Goal: Information Seeking & Learning: Learn about a topic

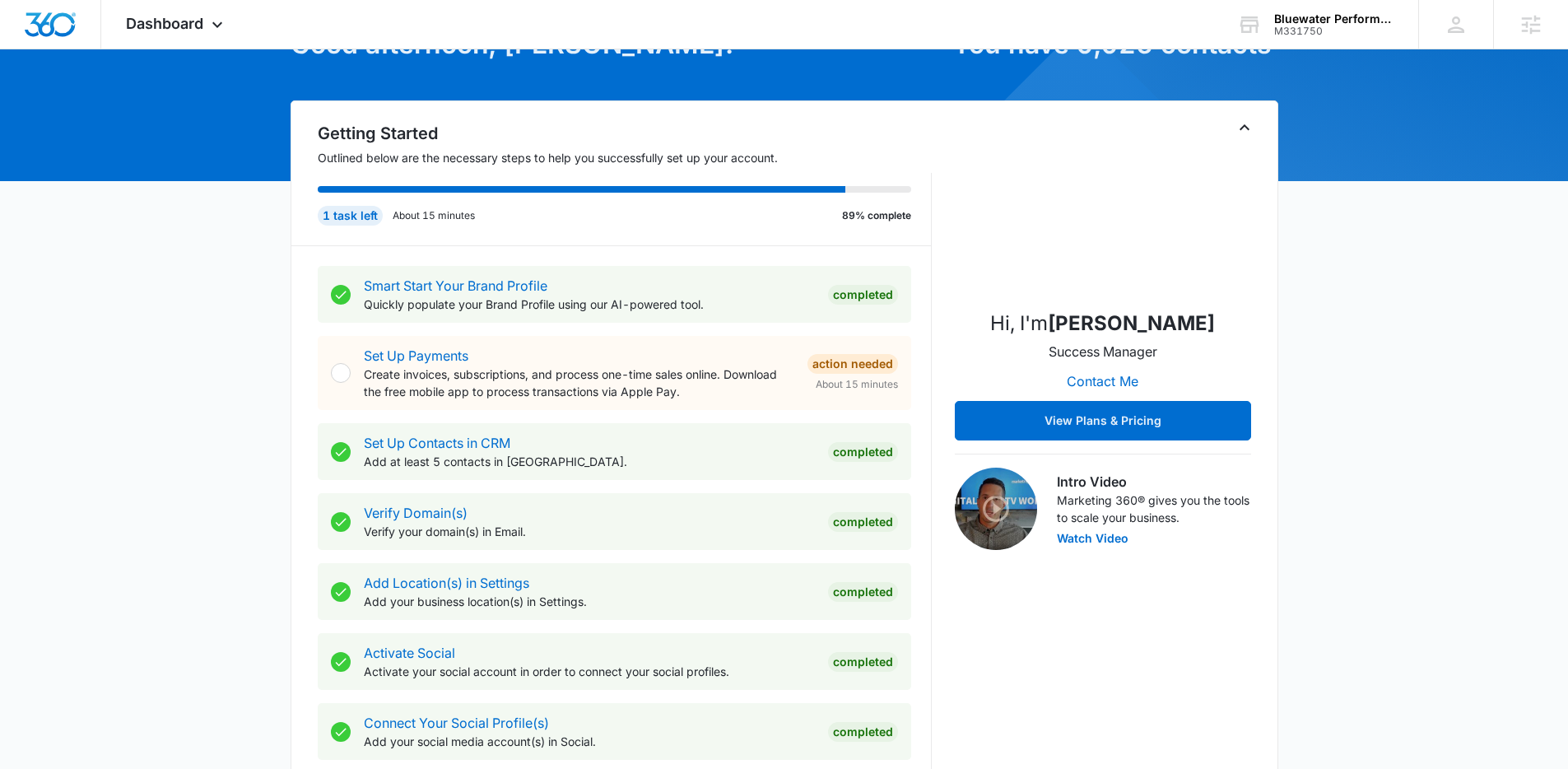
scroll to position [125, 0]
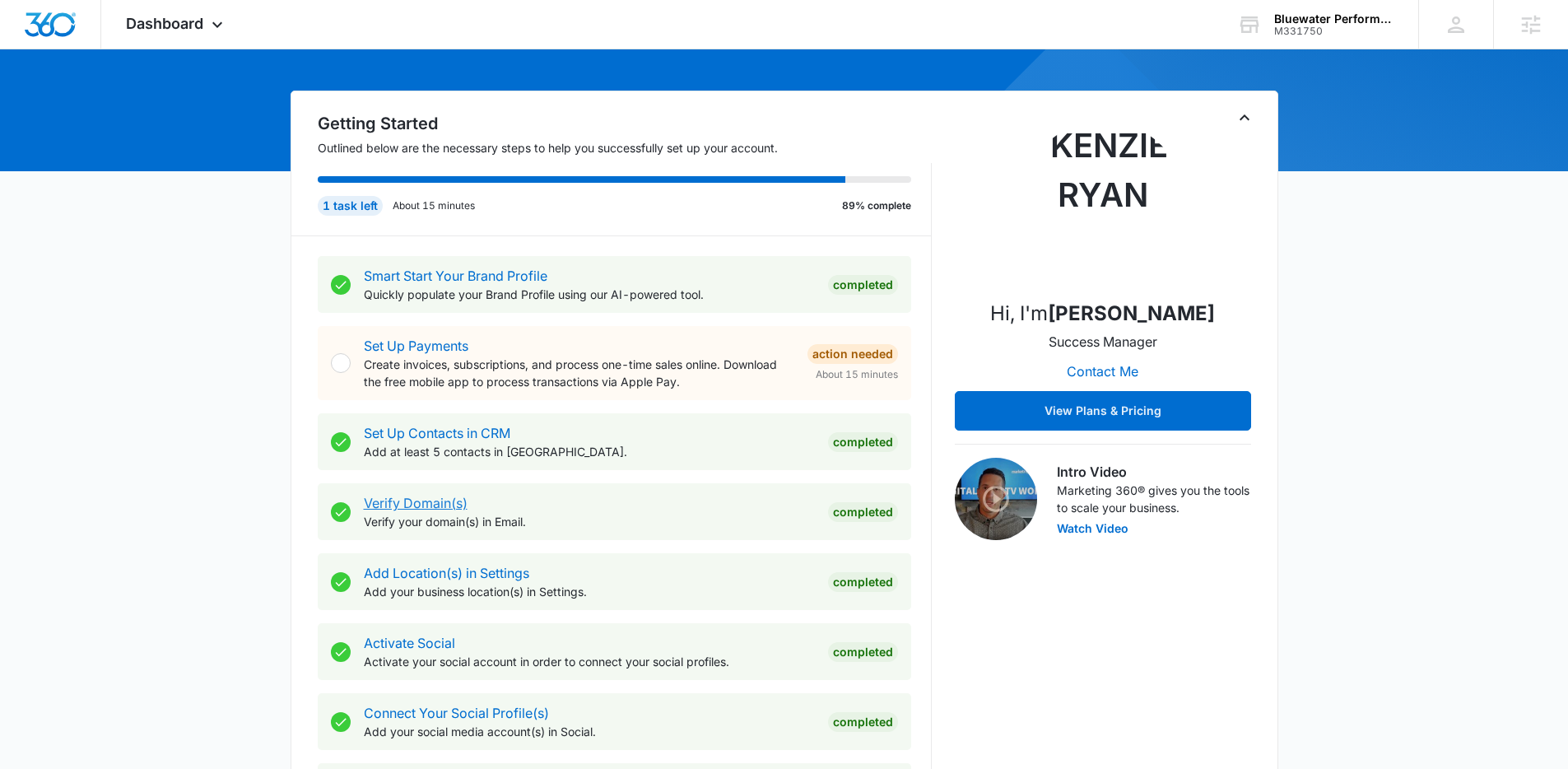
click at [438, 499] on link "Verify Domain(s)" at bounding box center [415, 502] width 104 height 16
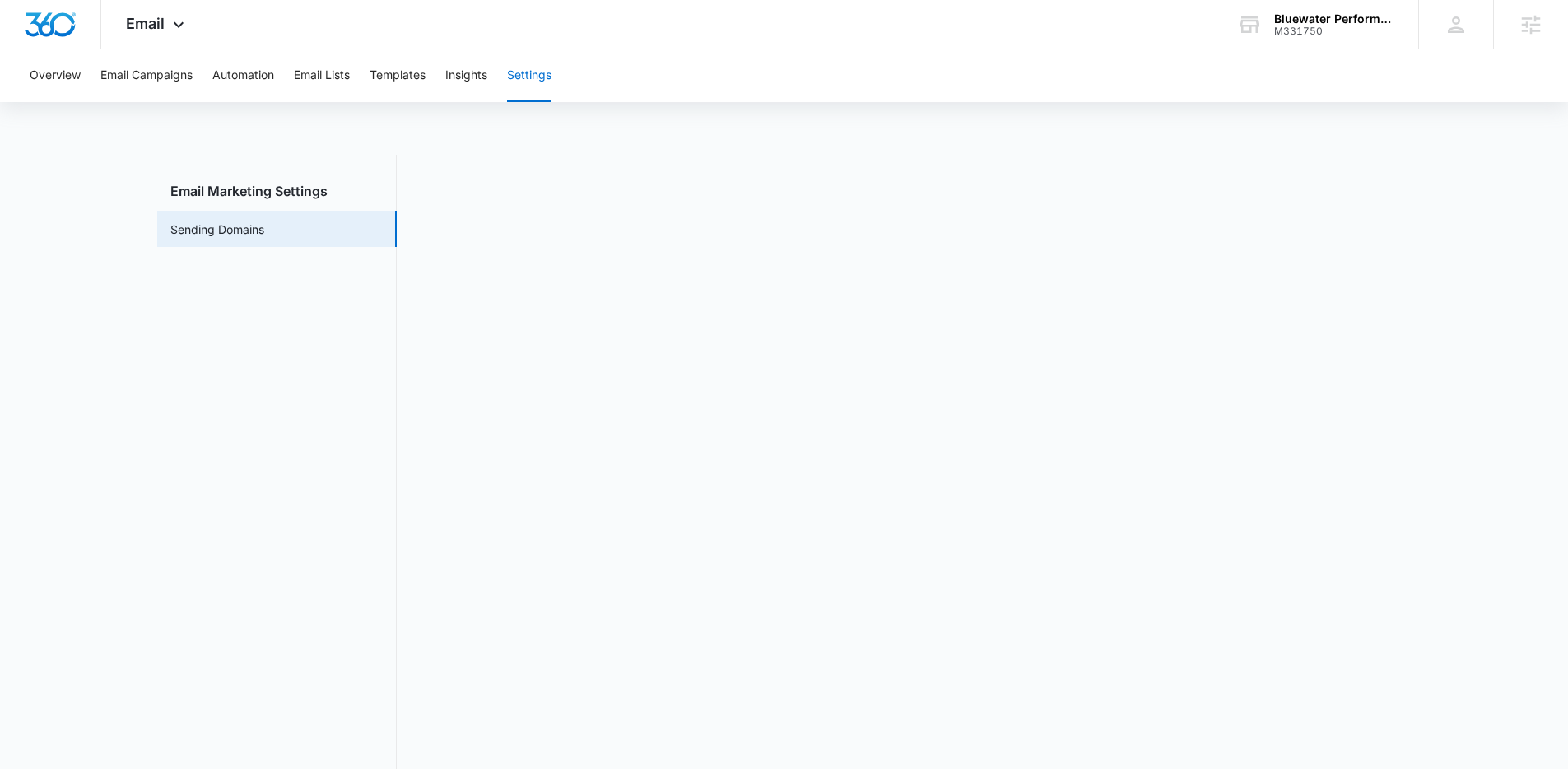
click at [1471, 369] on main "Email Marketing Settings Sending Domains" at bounding box center [784, 479] width 1568 height 650
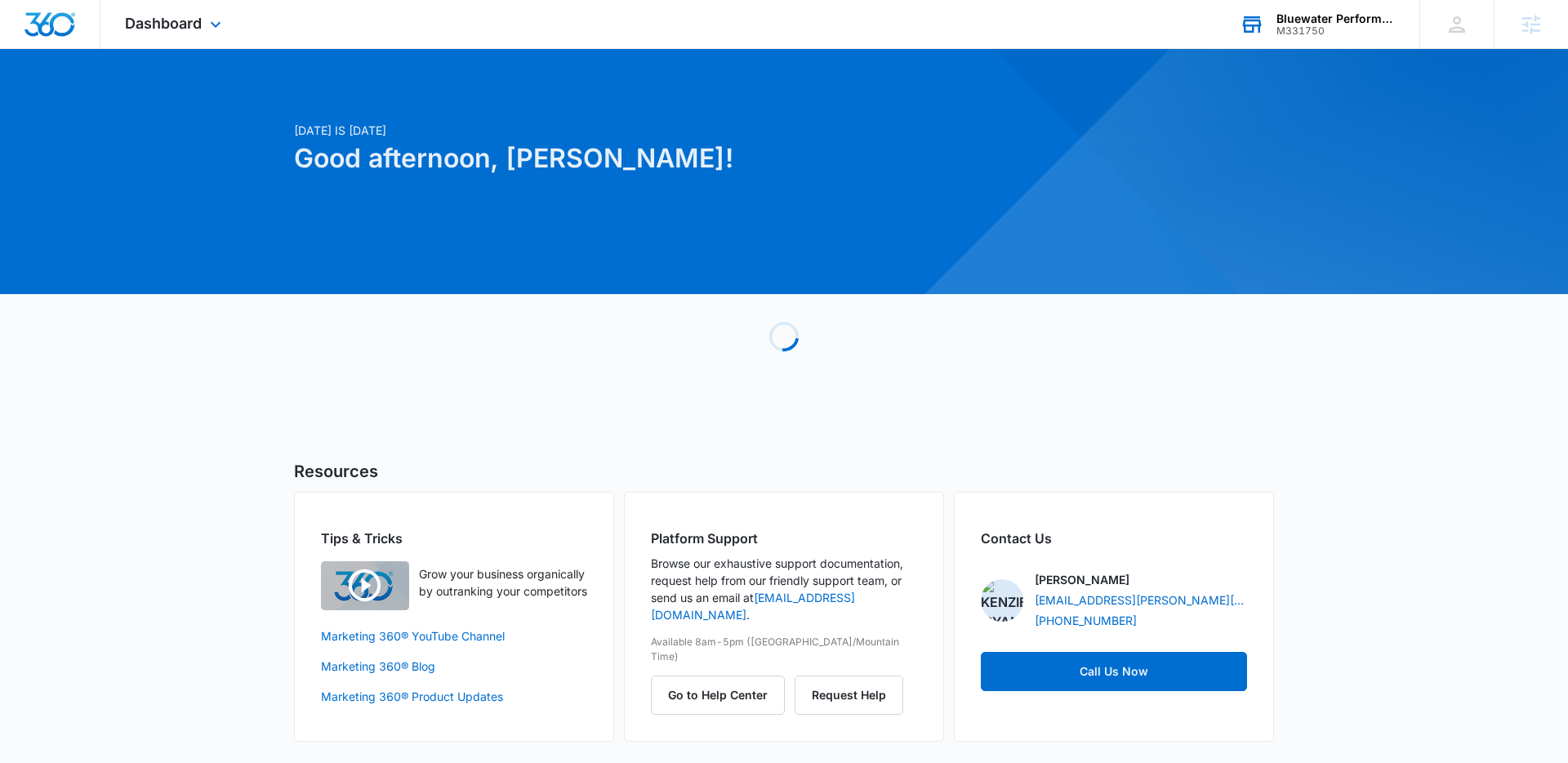
click at [1301, 21] on div "Bluewater Performance" at bounding box center [1336, 18] width 119 height 13
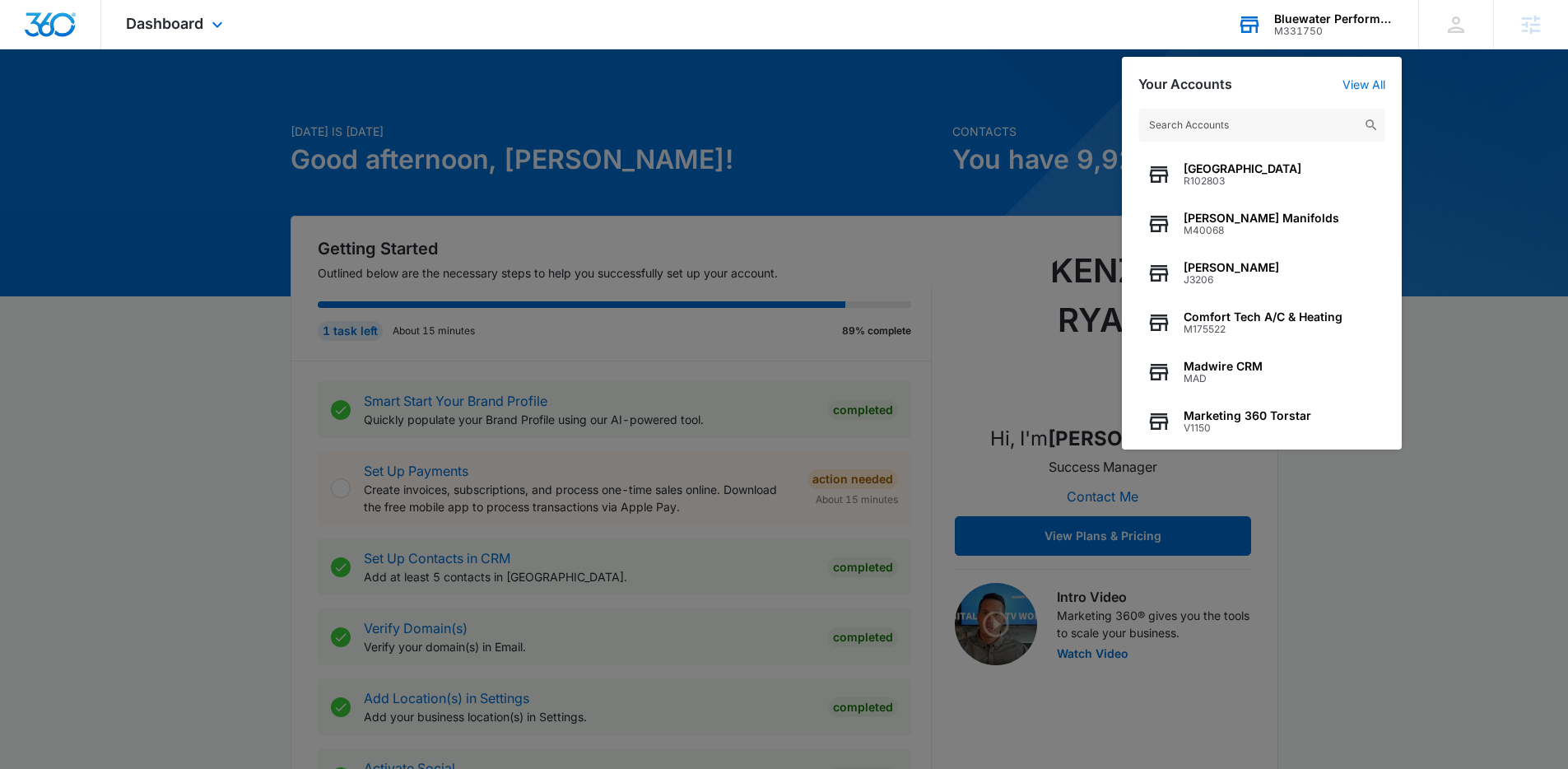
type input "x"
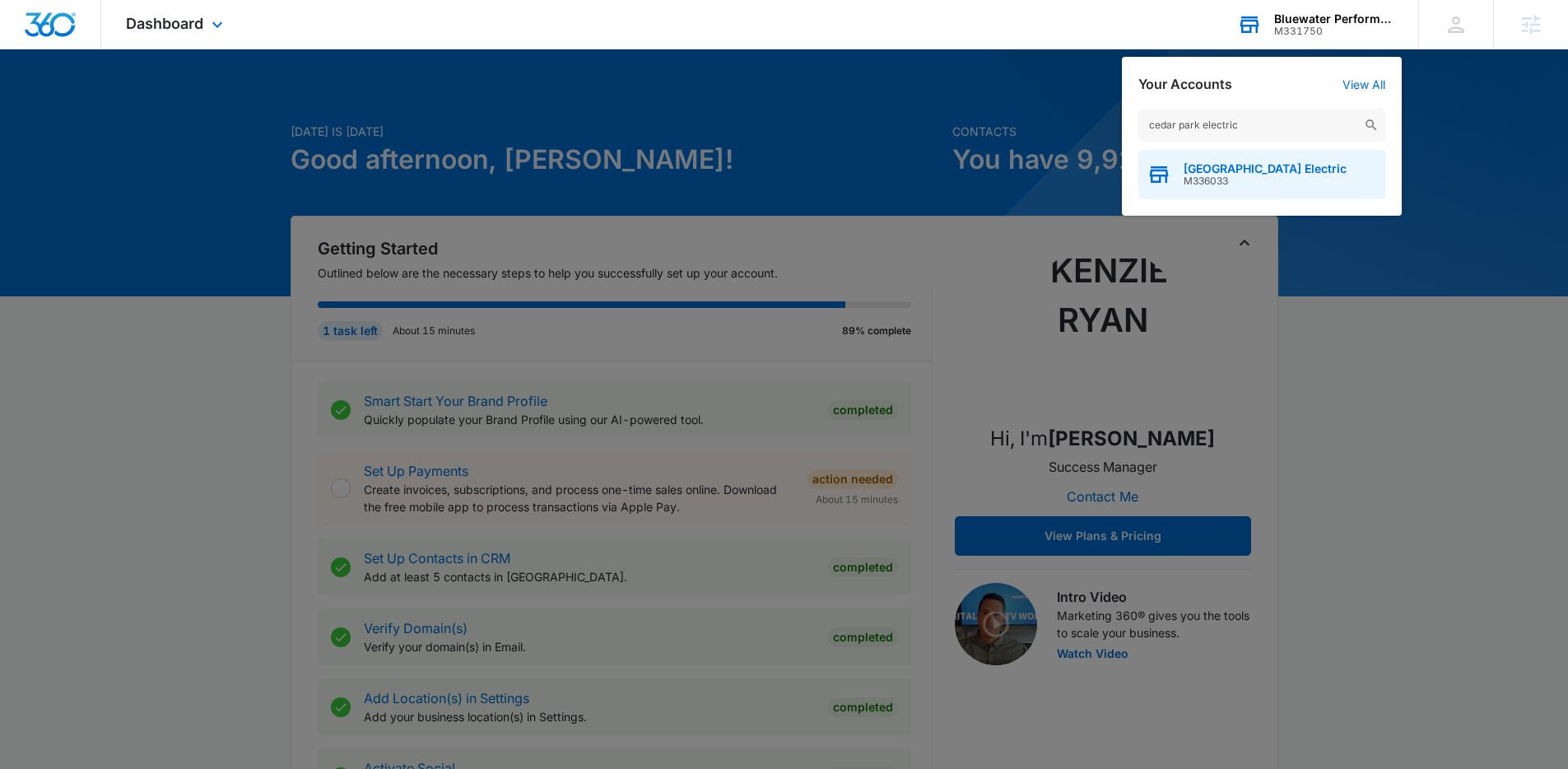
type input "cedar park electric"
click at [1232, 166] on span "[GEOGRAPHIC_DATA] Electric" at bounding box center [1264, 168] width 163 height 13
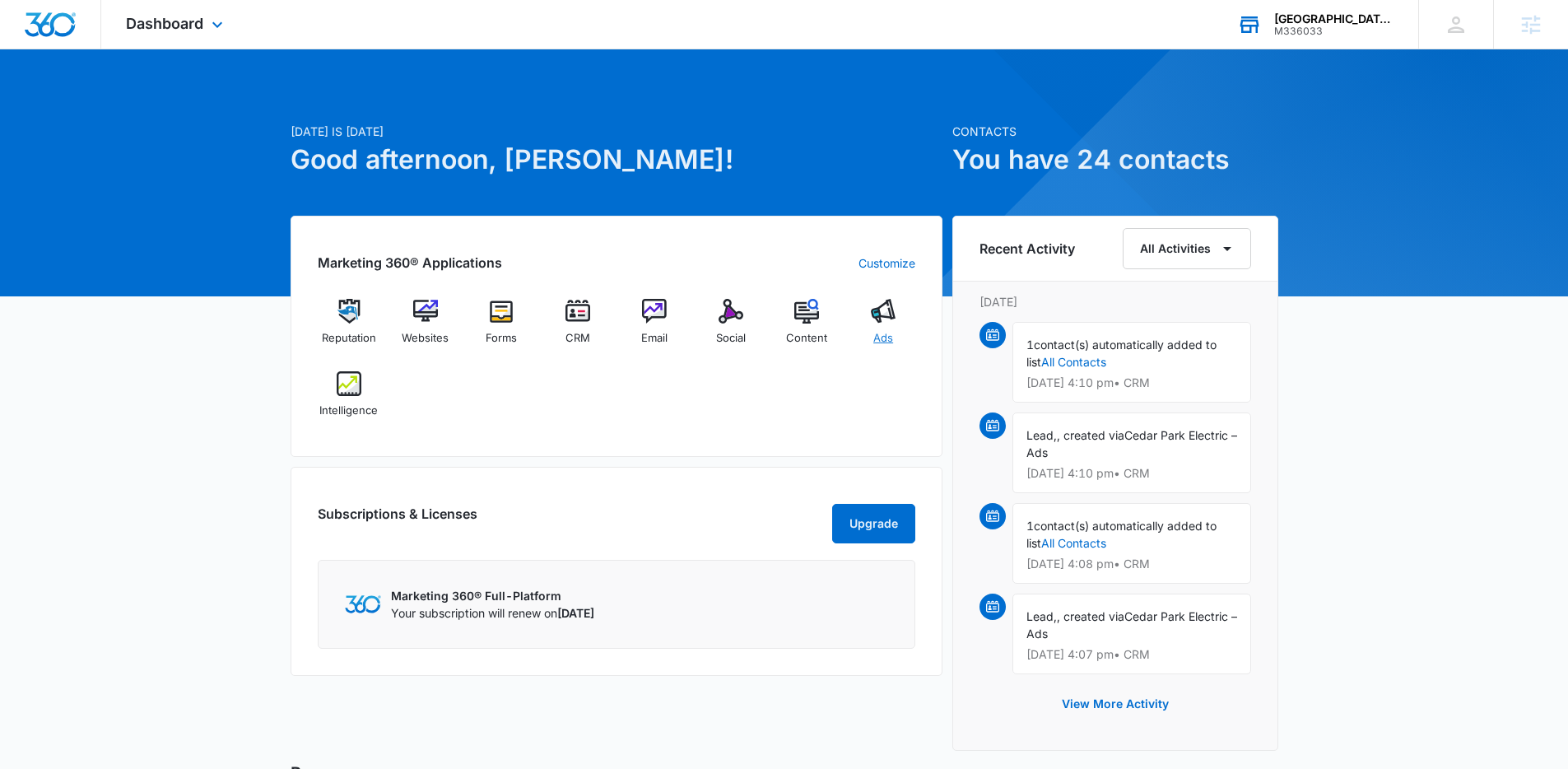
click at [882, 330] on span "Ads" at bounding box center [883, 338] width 20 height 16
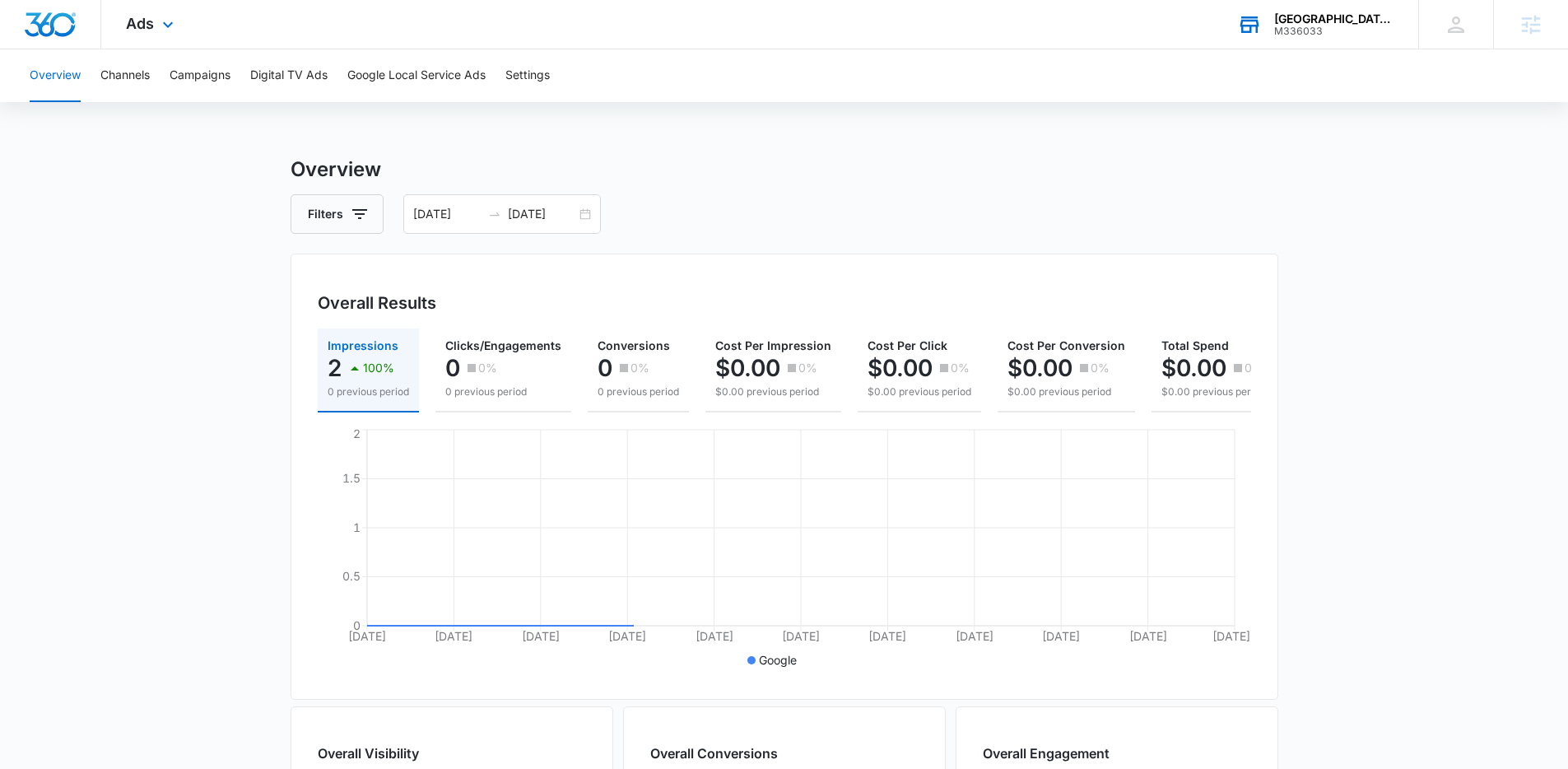
click at [1392, 199] on main "Overview Filters [DATE] [DATE] Overall Results Impressions 2 100% 0 previous pe…" at bounding box center [784, 745] width 1568 height 1181
click at [783, 239] on div "Overview Filters [DATE] [DATE] Overall Results Impressions 2 100% 0 previous pe…" at bounding box center [784, 745] width 988 height 1181
click at [115, 77] on button "Channels" at bounding box center [125, 75] width 49 height 53
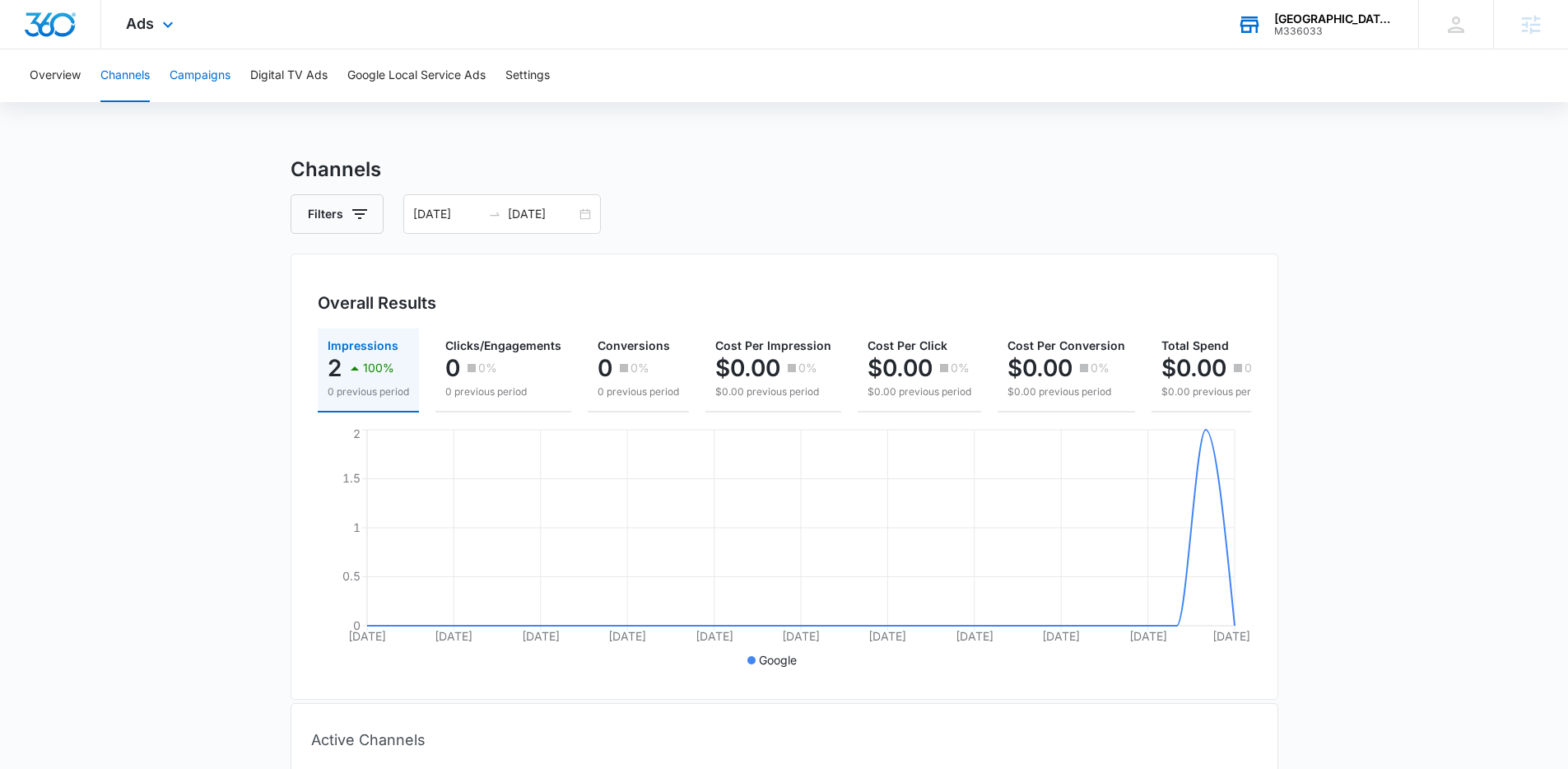
click at [206, 83] on button "Campaigns" at bounding box center [200, 75] width 61 height 53
click at [171, 254] on main "Campaigns Filters [DATE] [DATE] Overall Results Impressions 2 100% 0 previous p…" at bounding box center [784, 664] width 1568 height 1019
click at [35, 68] on button "Overview" at bounding box center [55, 75] width 51 height 53
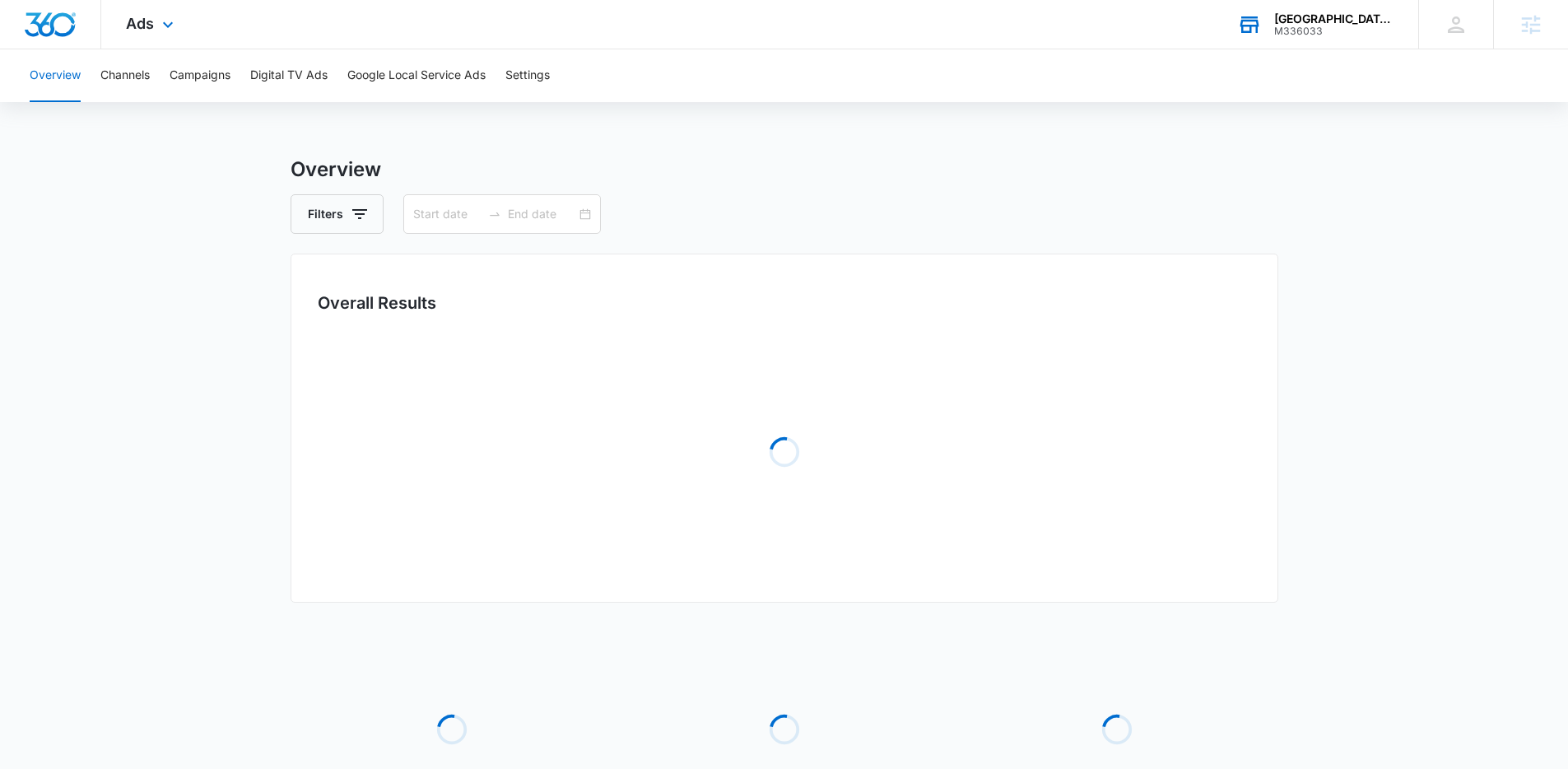
type input "[DATE]"
click at [43, 26] on img "Dashboard" at bounding box center [50, 24] width 53 height 25
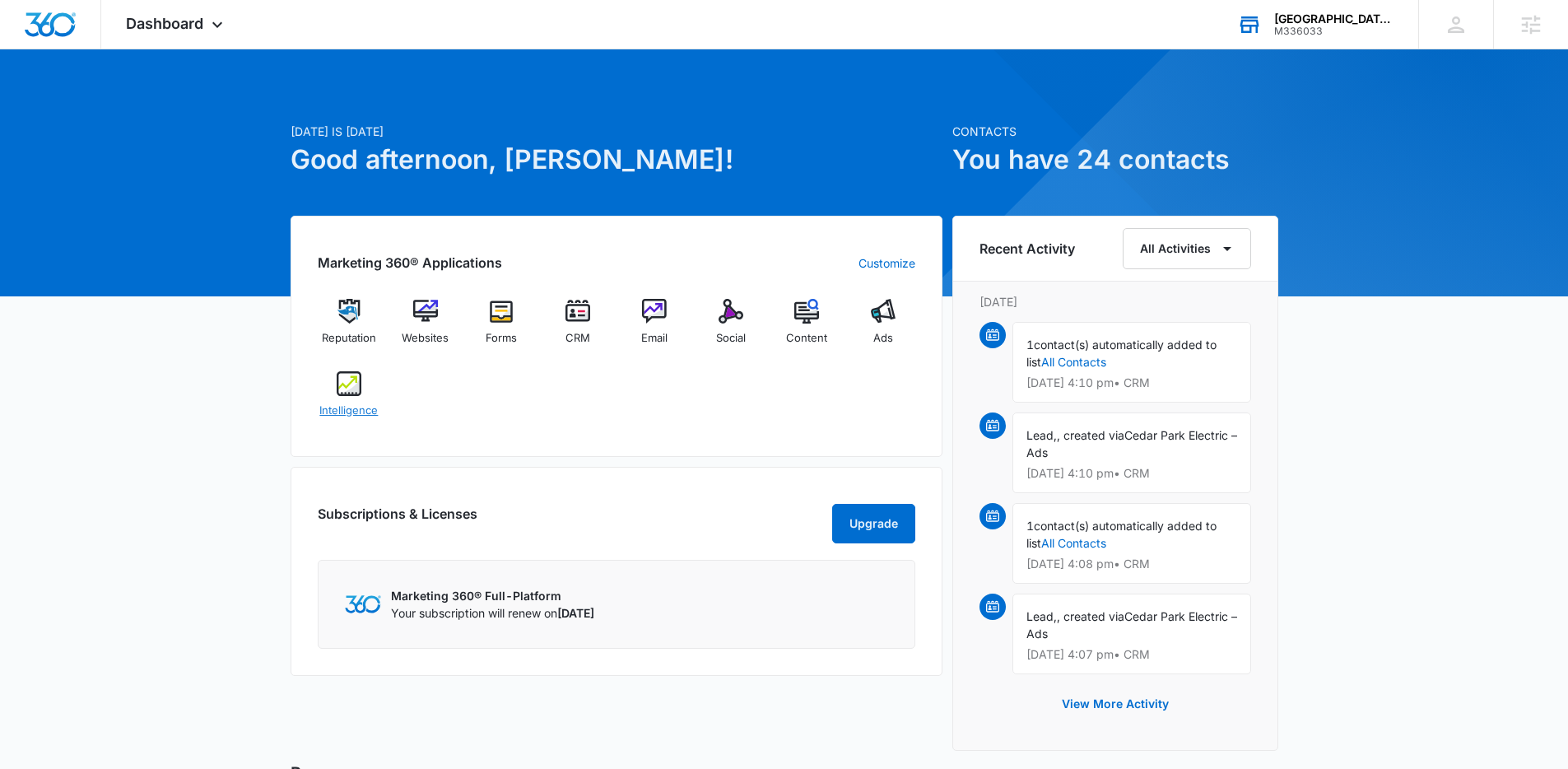
click at [352, 393] on img at bounding box center [349, 384] width 25 height 25
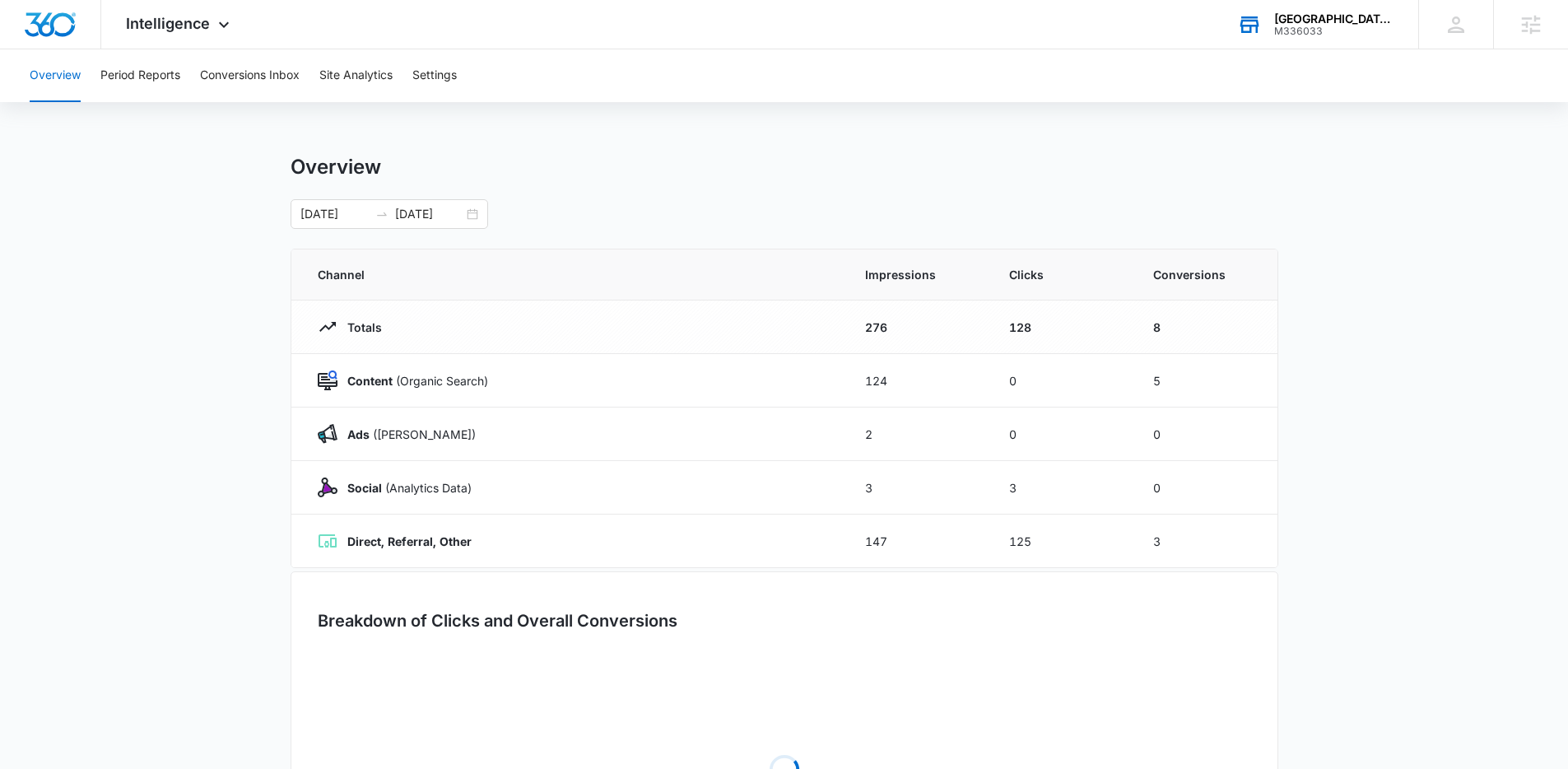
click at [30, 313] on main "Overview [DATE] [DATE] Channel Impressions Clicks Conversions Totals 276 128 8 …" at bounding box center [784, 548] width 1568 height 788
click at [57, 22] on img "Dashboard" at bounding box center [50, 24] width 53 height 25
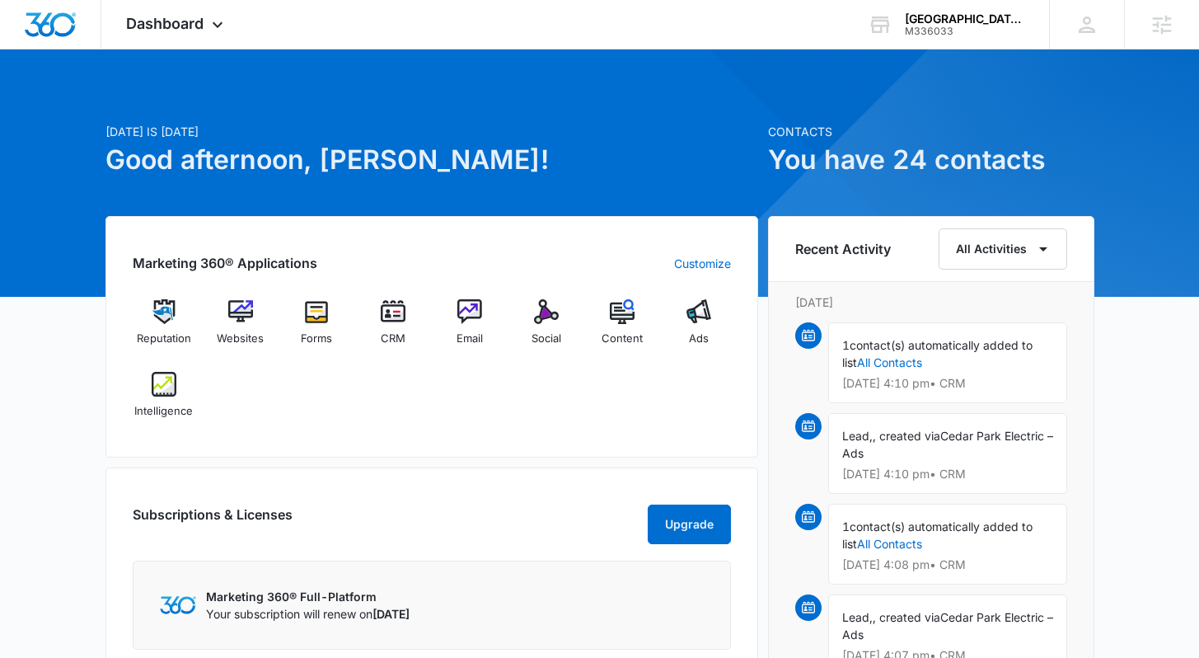
click at [1096, 124] on div "[DATE] is [DATE] Good afternoon, [PERSON_NAME]! Contacts You have 24 contacts M…" at bounding box center [599, 568] width 1199 height 996
click at [1128, 137] on div "[DATE] is [DATE] Good afternoon, [PERSON_NAME]! Contacts You have 24 contacts M…" at bounding box center [599, 568] width 1199 height 996
drag, startPoint x: 317, startPoint y: 166, endPoint x: 414, endPoint y: 159, distance: 96.6
click at [414, 159] on h1 "Good afternoon, [PERSON_NAME]!" at bounding box center [431, 160] width 653 height 40
click at [496, 146] on h1 "Good afternoon, [PERSON_NAME]!" at bounding box center [431, 160] width 653 height 40
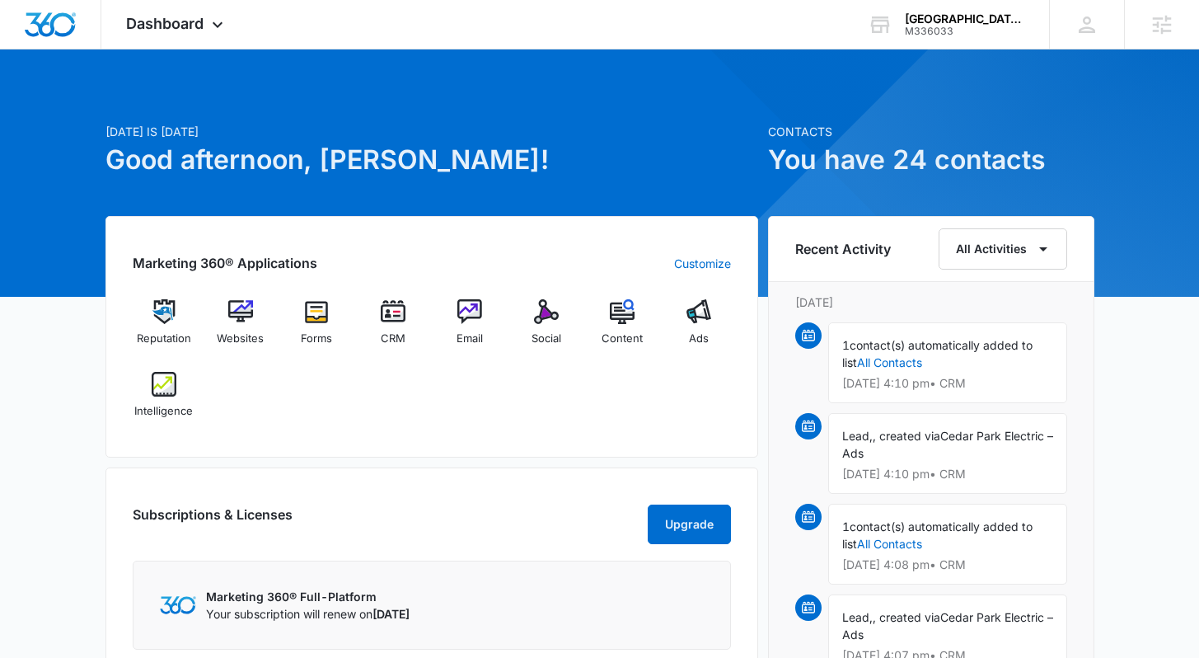
click at [653, 162] on h1 "Good afternoon, [PERSON_NAME]!" at bounding box center [431, 160] width 653 height 40
click at [698, 316] on img at bounding box center [698, 311] width 25 height 25
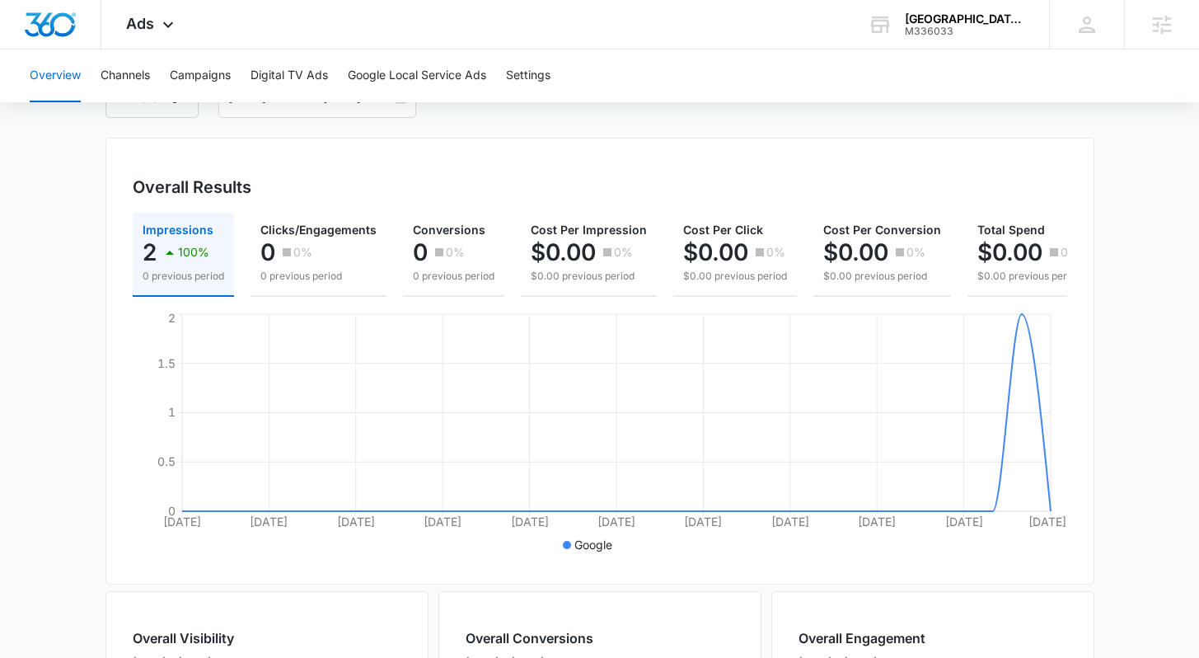
scroll to position [131, 0]
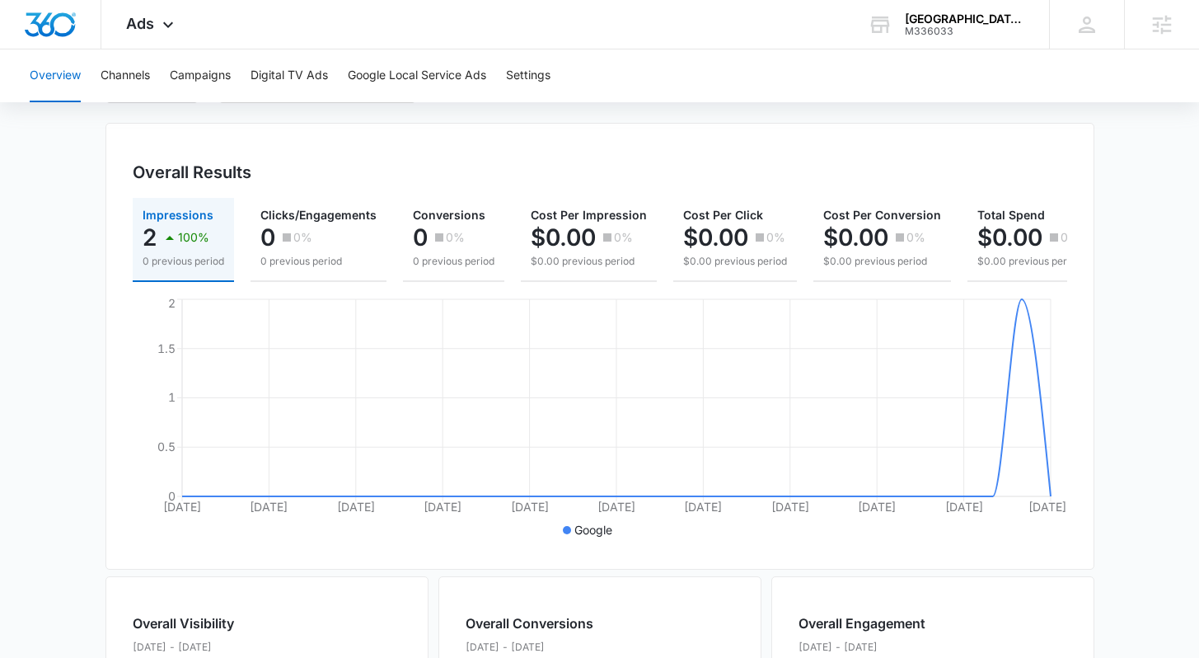
click at [1118, 368] on main "Overview Filters [DATE] [DATE] Overall Results Impressions 2 100% 0 previous pe…" at bounding box center [599, 615] width 1199 height 1183
click at [1149, 376] on main "Overview Filters [DATE] [DATE] Overall Results Impressions 2 100% 0 previous pe…" at bounding box center [599, 615] width 1199 height 1183
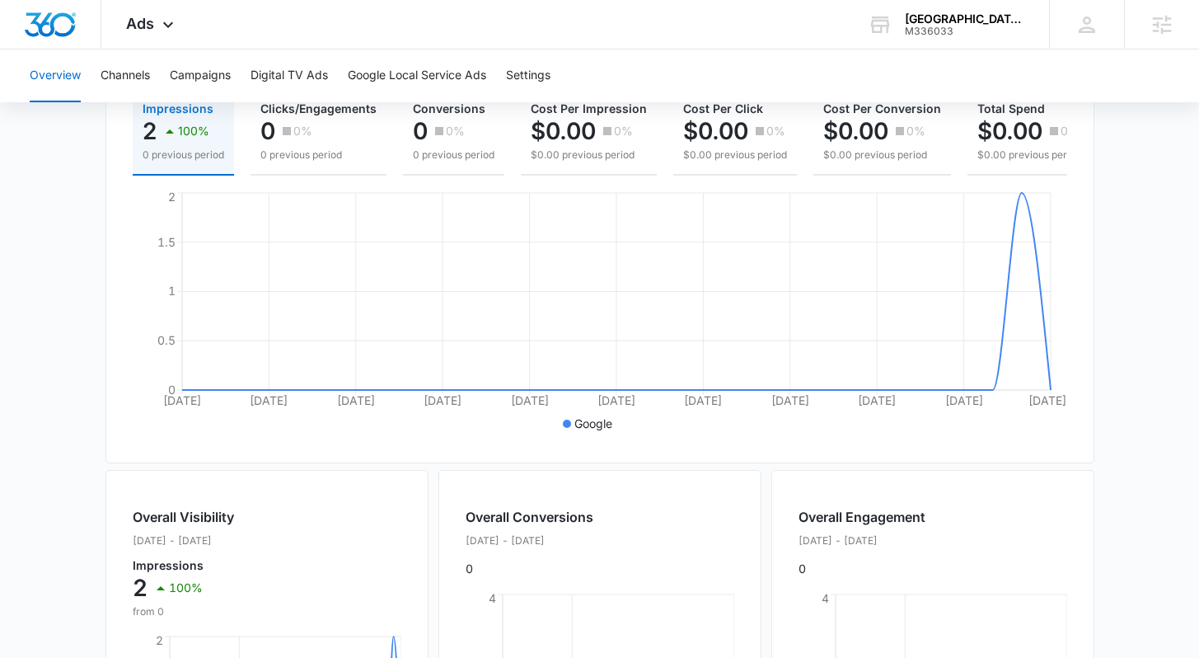
scroll to position [0, 0]
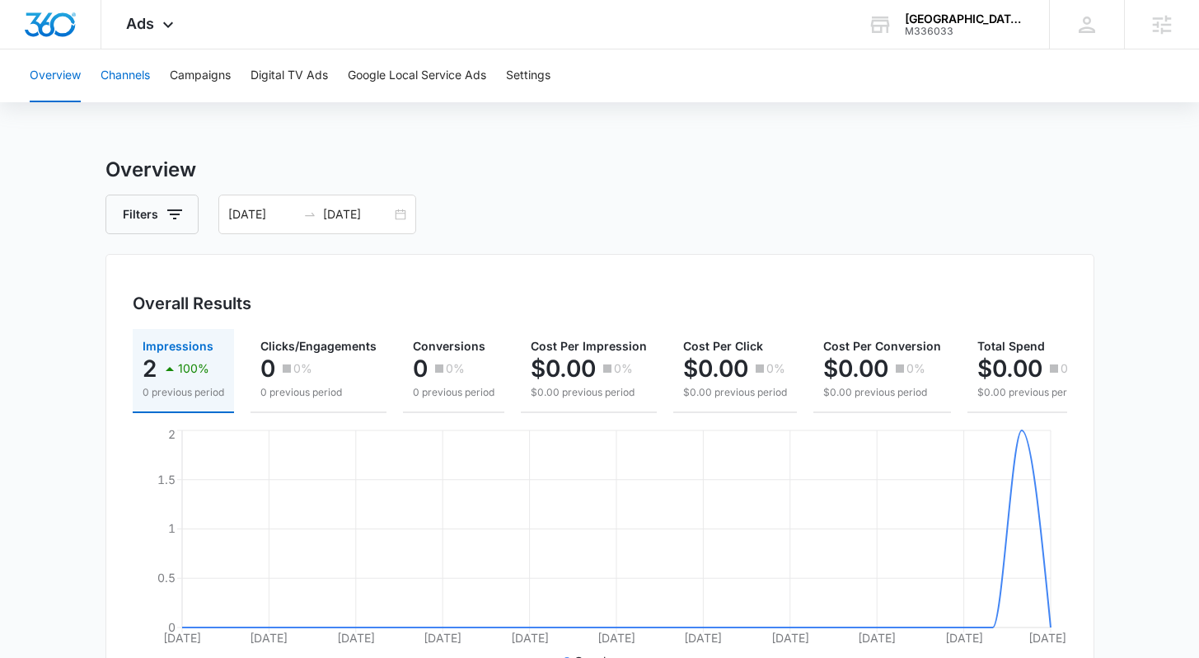
click at [143, 76] on button "Channels" at bounding box center [125, 75] width 49 height 53
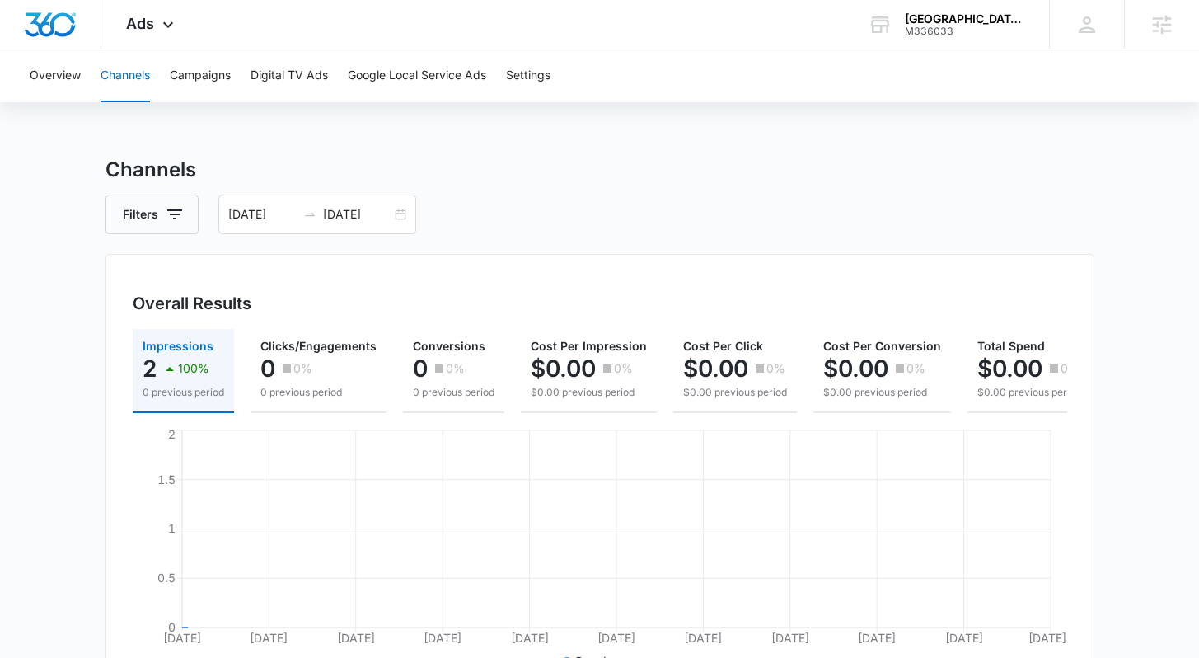
click at [653, 188] on div "Channels Filters [DATE] [DATE] Overall Results Impressions 2 100% 0 previous pe…" at bounding box center [599, 600] width 989 height 890
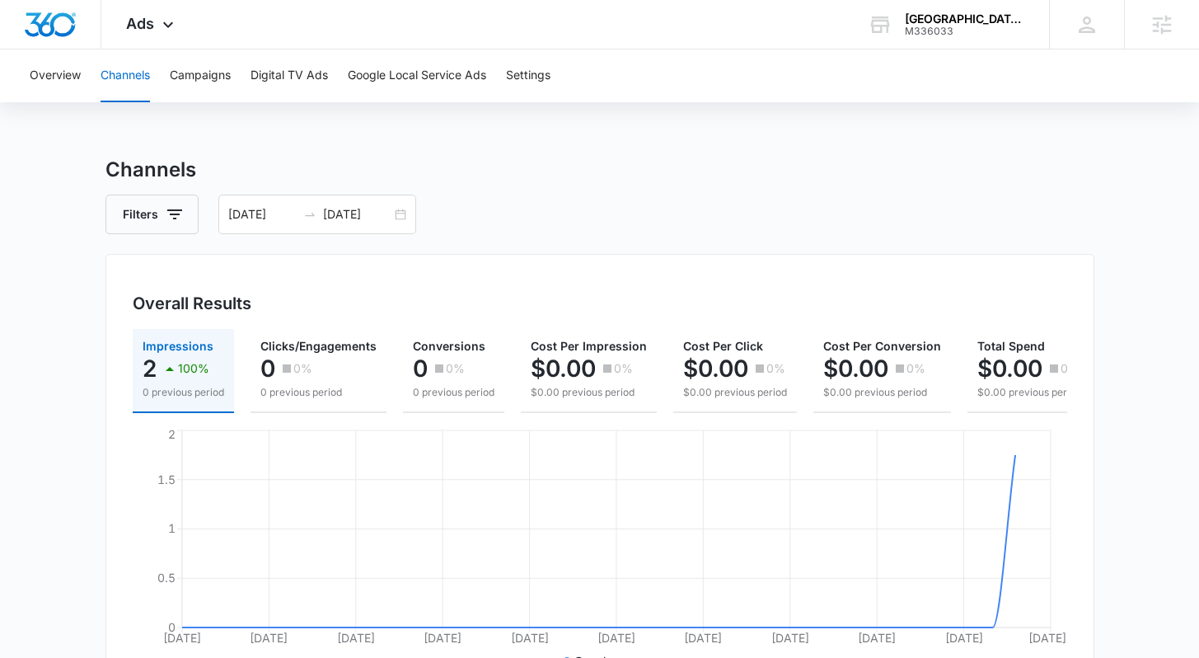
click at [1152, 341] on main "Channels Filters [DATE] [DATE] Overall Results Impressions 2 100% 0 previous pe…" at bounding box center [599, 600] width 1199 height 890
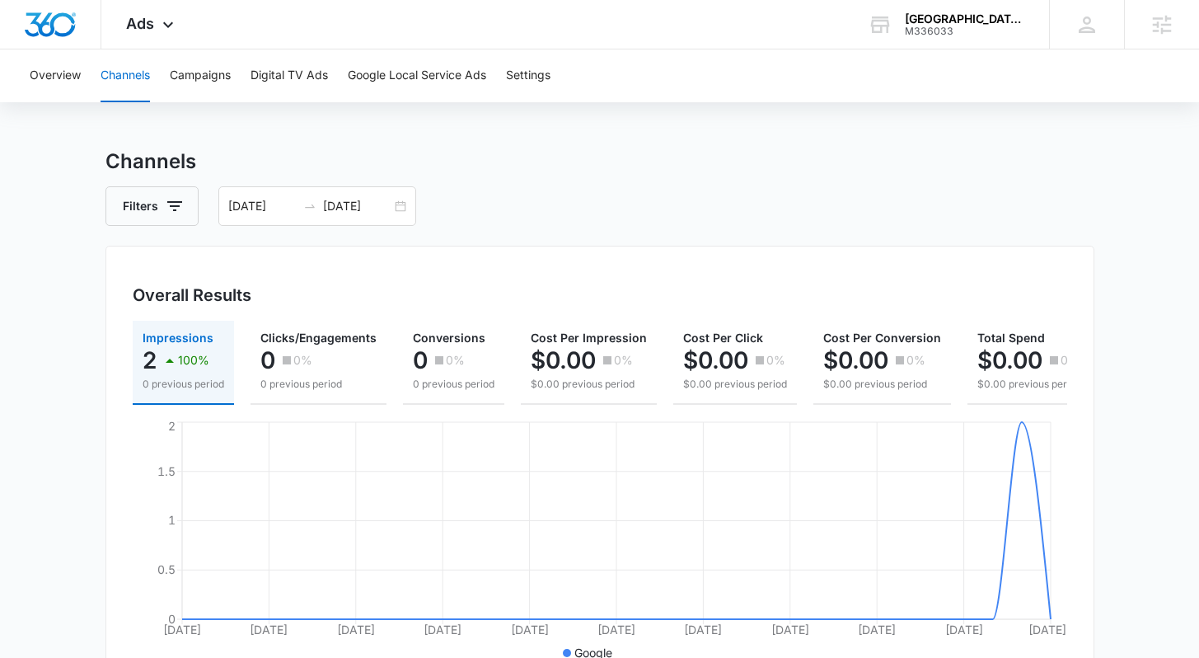
scroll to position [331, 0]
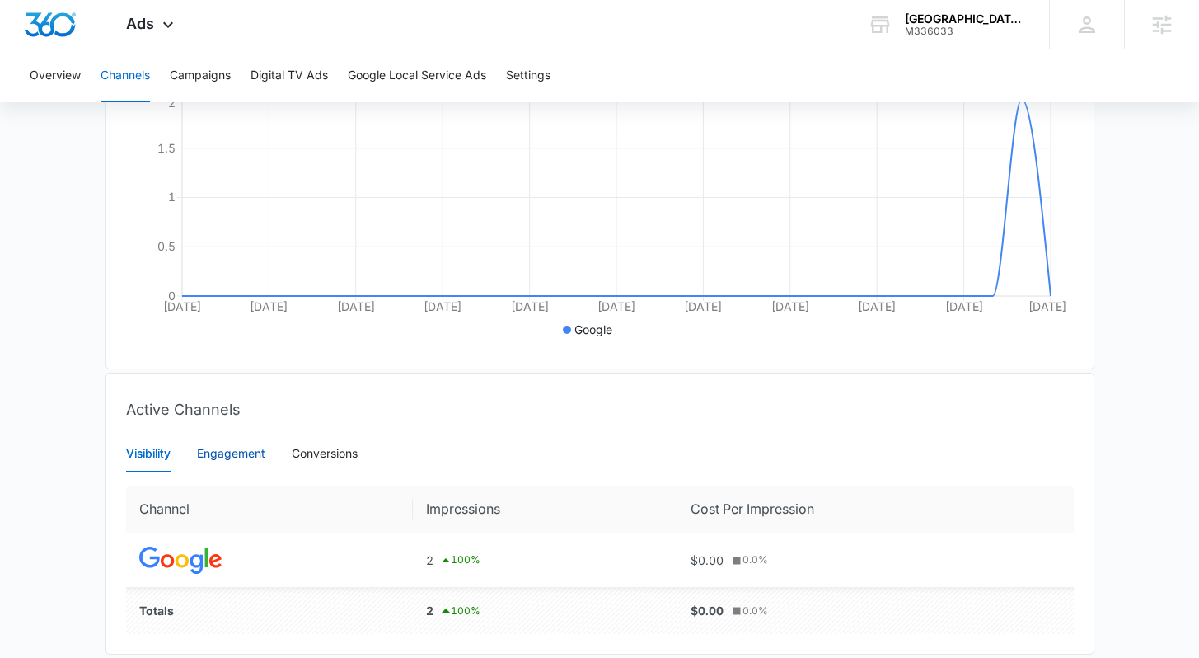
click at [249, 462] on div "Engagement" at bounding box center [231, 453] width 68 height 18
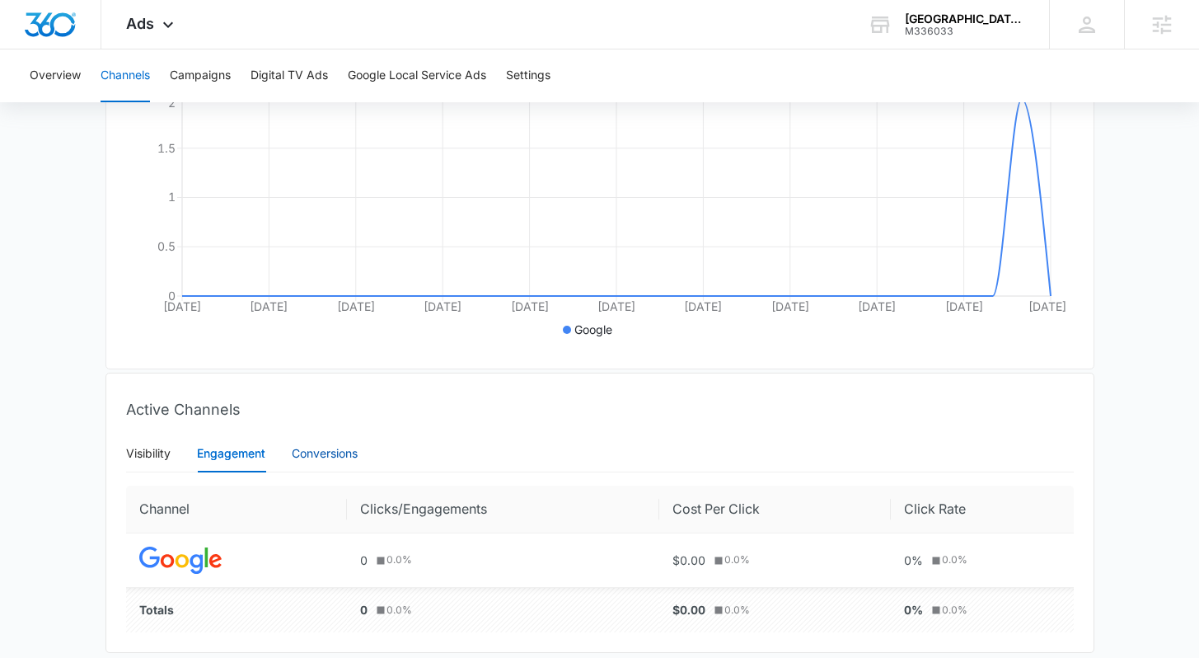
click at [342, 462] on div "Conversions" at bounding box center [325, 453] width 66 height 18
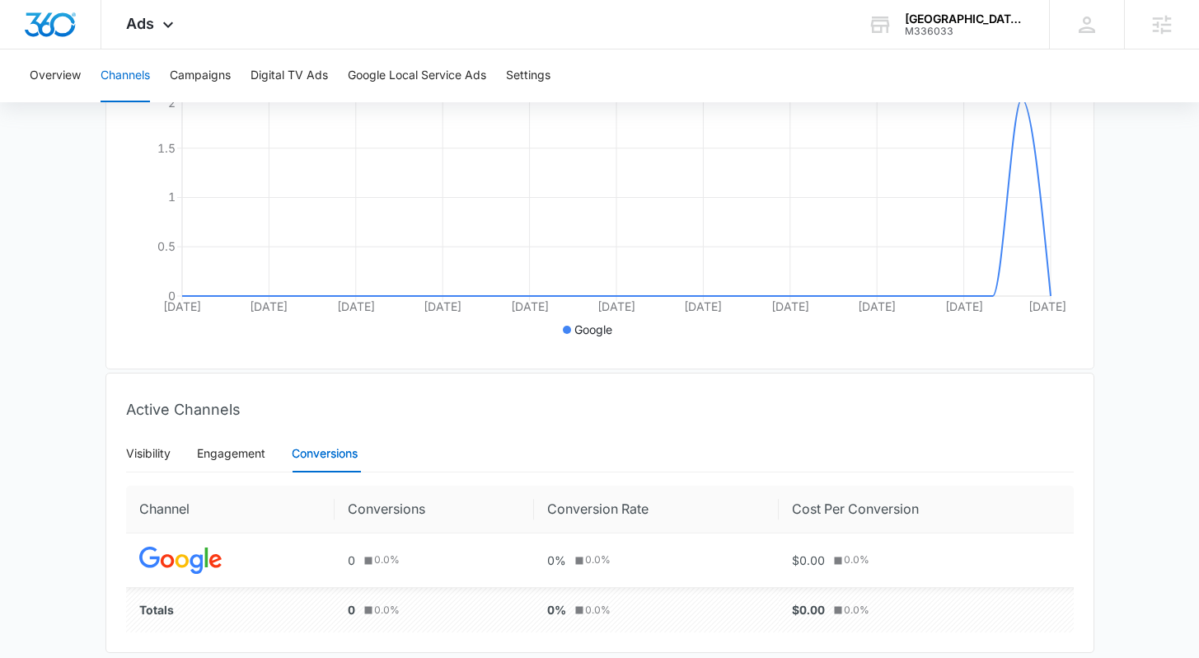
click at [89, 400] on main "Channels Filters [DATE] [DATE] Overall Results Impressions 2 100% 0 previous pe…" at bounding box center [599, 268] width 1199 height 888
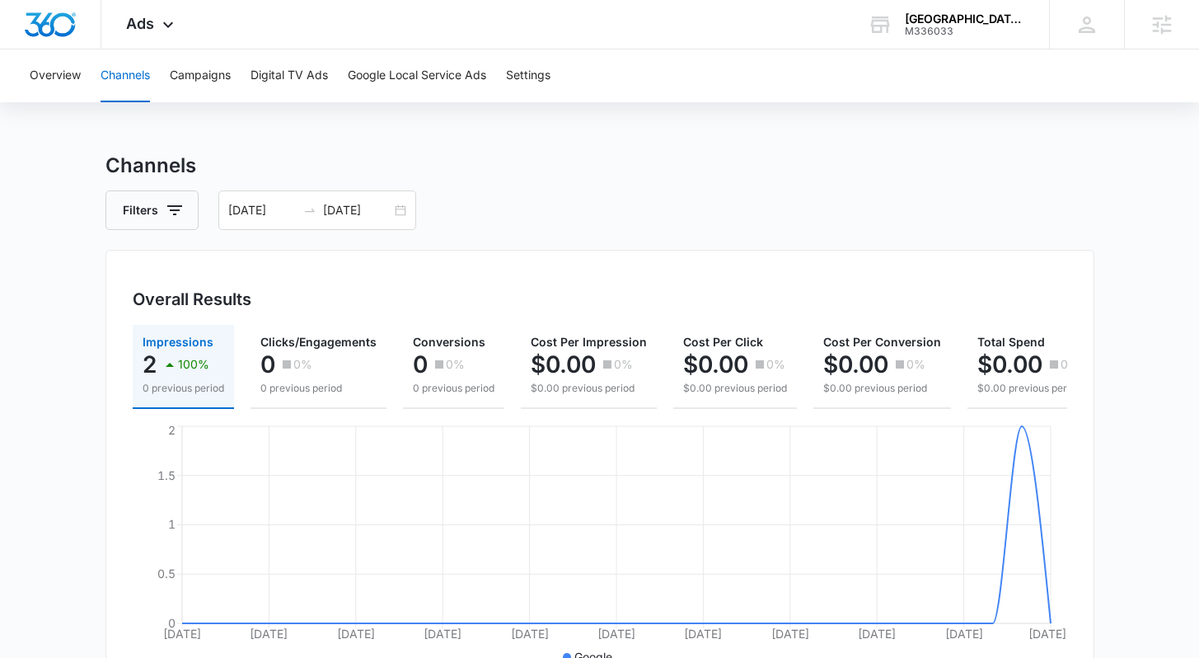
scroll to position [0, 0]
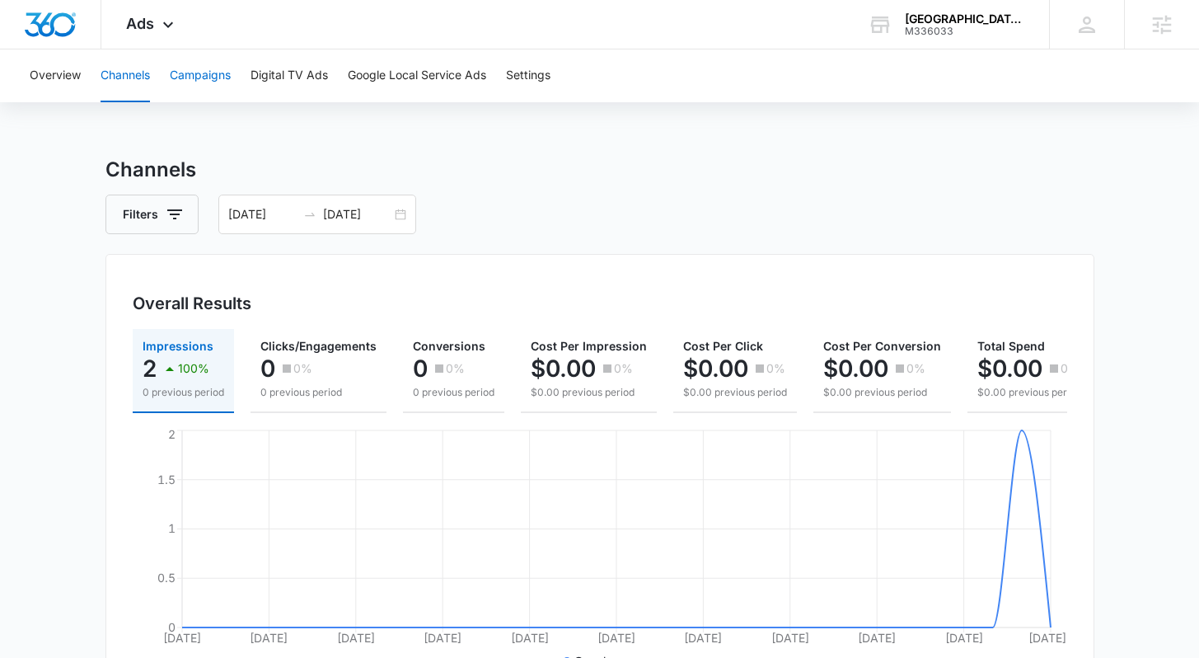
click at [215, 75] on button "Campaigns" at bounding box center [200, 75] width 61 height 53
click at [1142, 307] on main "Campaigns Filters [DATE] [DATE] Overall Results Impressions 2 100% 0 previous p…" at bounding box center [599, 665] width 1199 height 1020
click at [396, 218] on div "[DATE] [DATE]" at bounding box center [317, 214] width 198 height 40
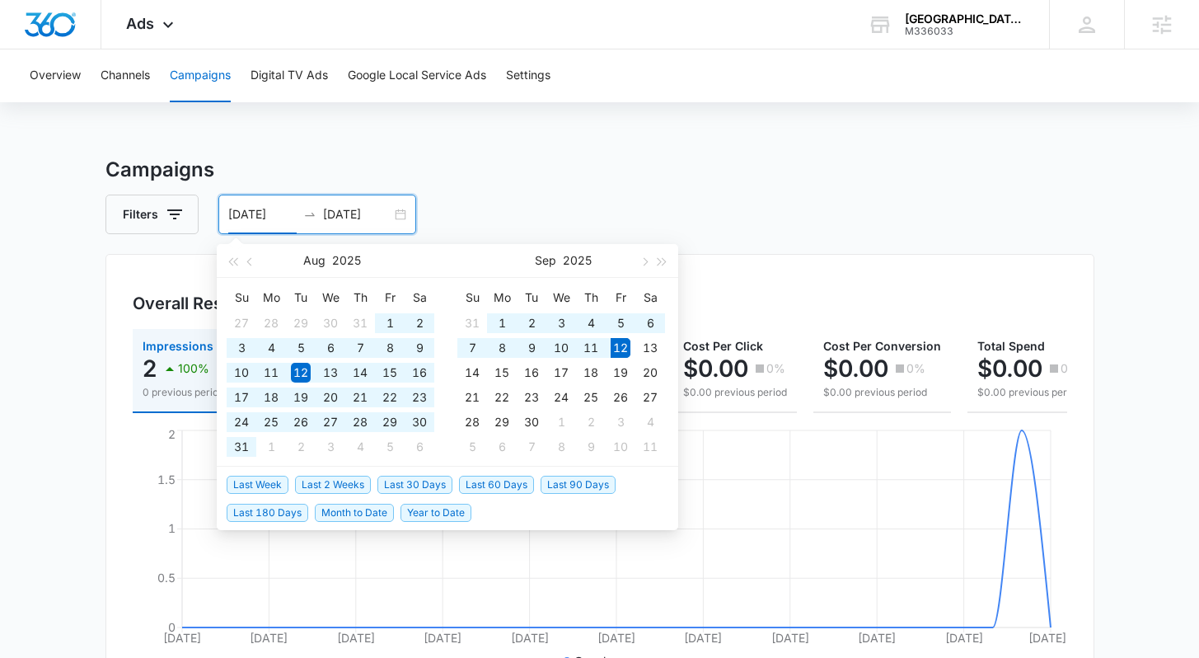
type input "[DATE]"
click at [747, 170] on h3 "Campaigns" at bounding box center [599, 170] width 989 height 30
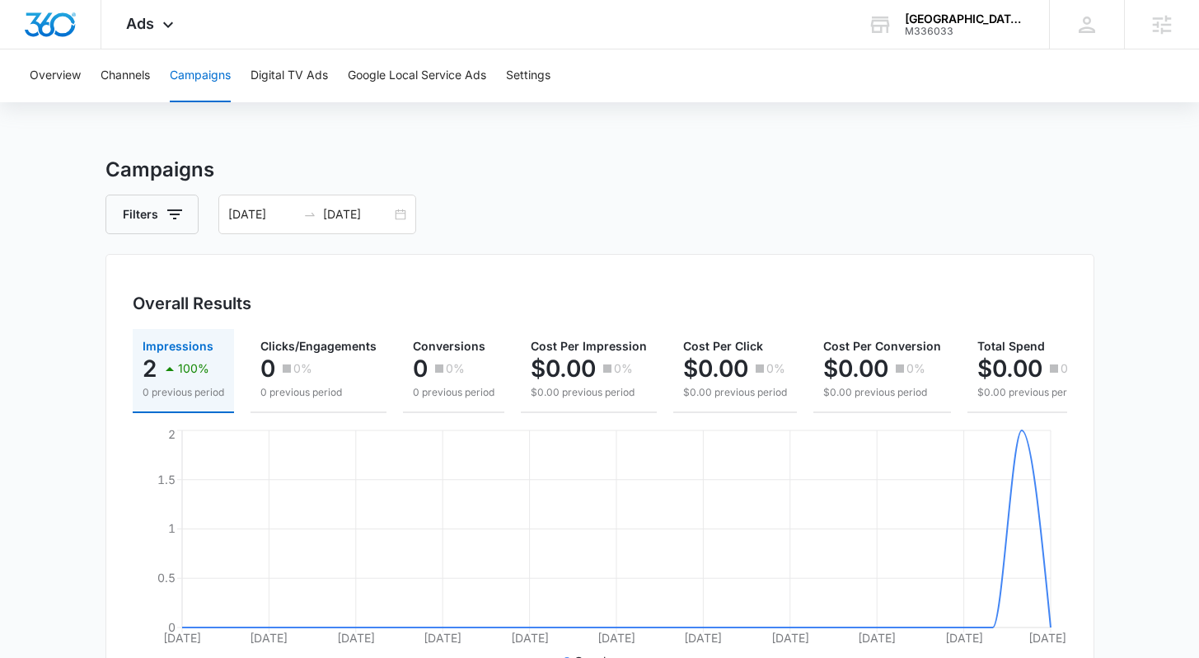
click at [1158, 344] on main "Campaigns Filters [DATE] [DATE] Overall Results Impressions 2 100% 0 previous p…" at bounding box center [599, 665] width 1199 height 1020
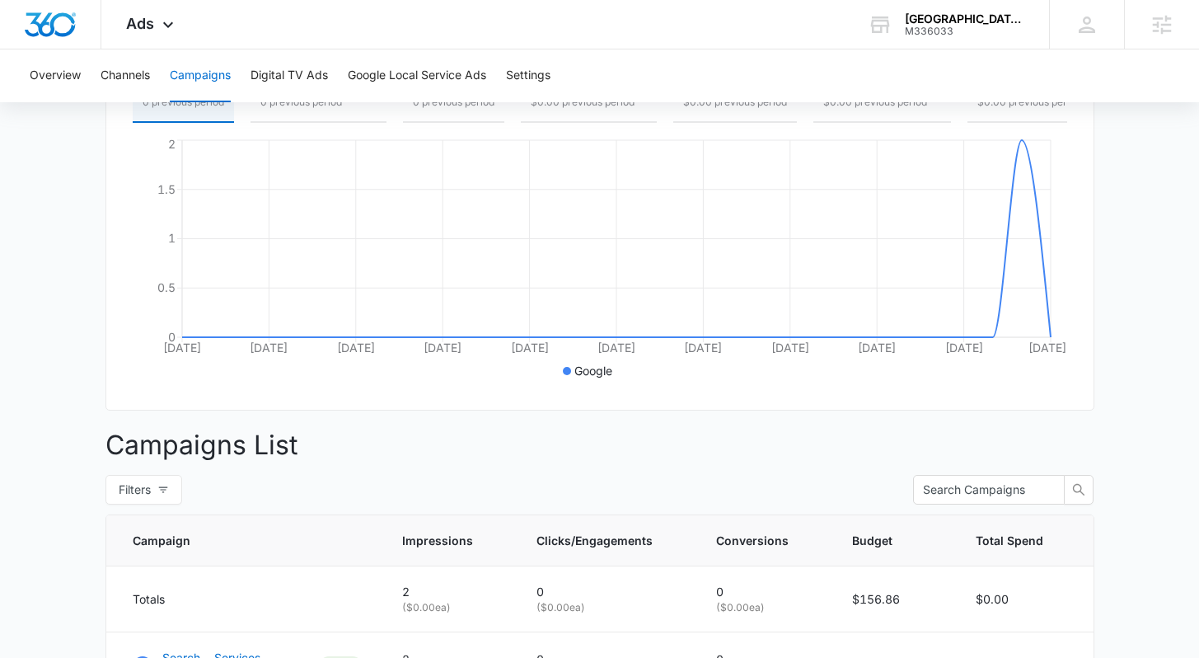
scroll to position [530, 0]
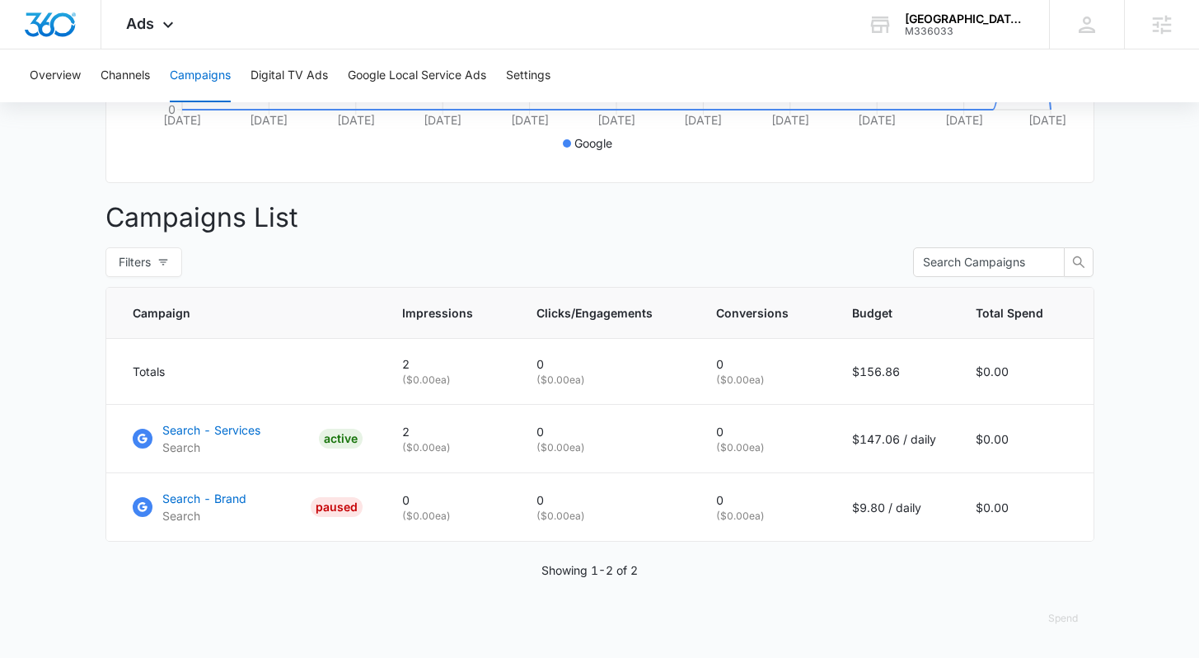
click at [1130, 365] on main "Campaigns Filters [DATE] [DATE] Overall Results Impressions 2 100% 0 previous p…" at bounding box center [599, 147] width 1199 height 1020
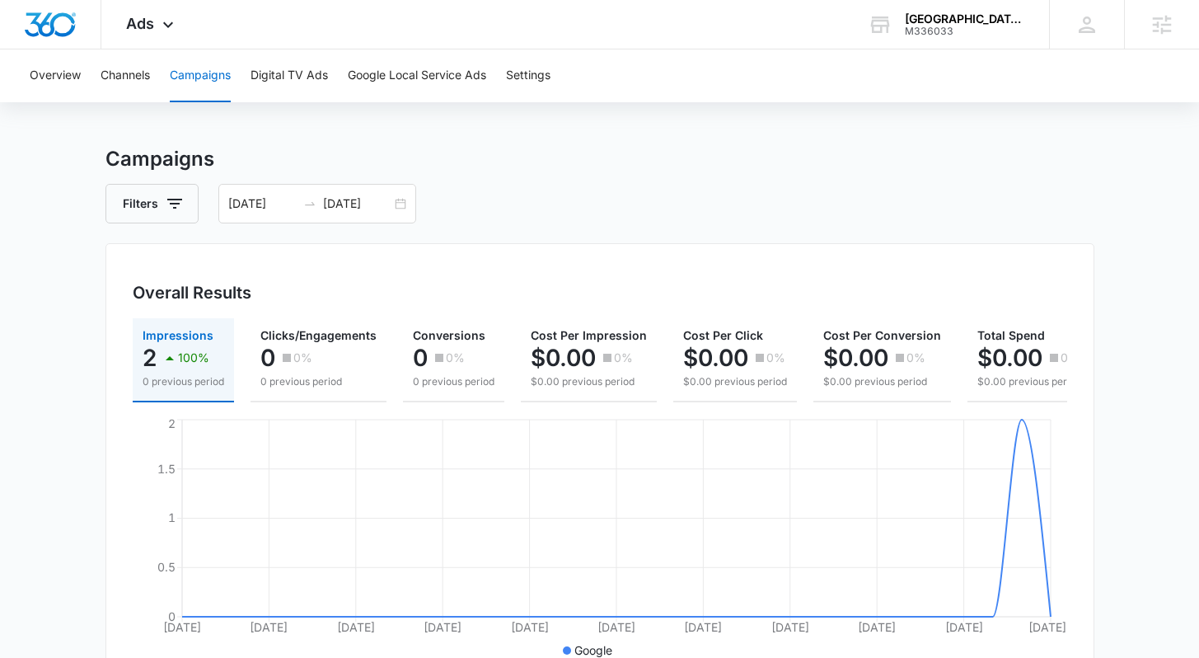
scroll to position [0, 0]
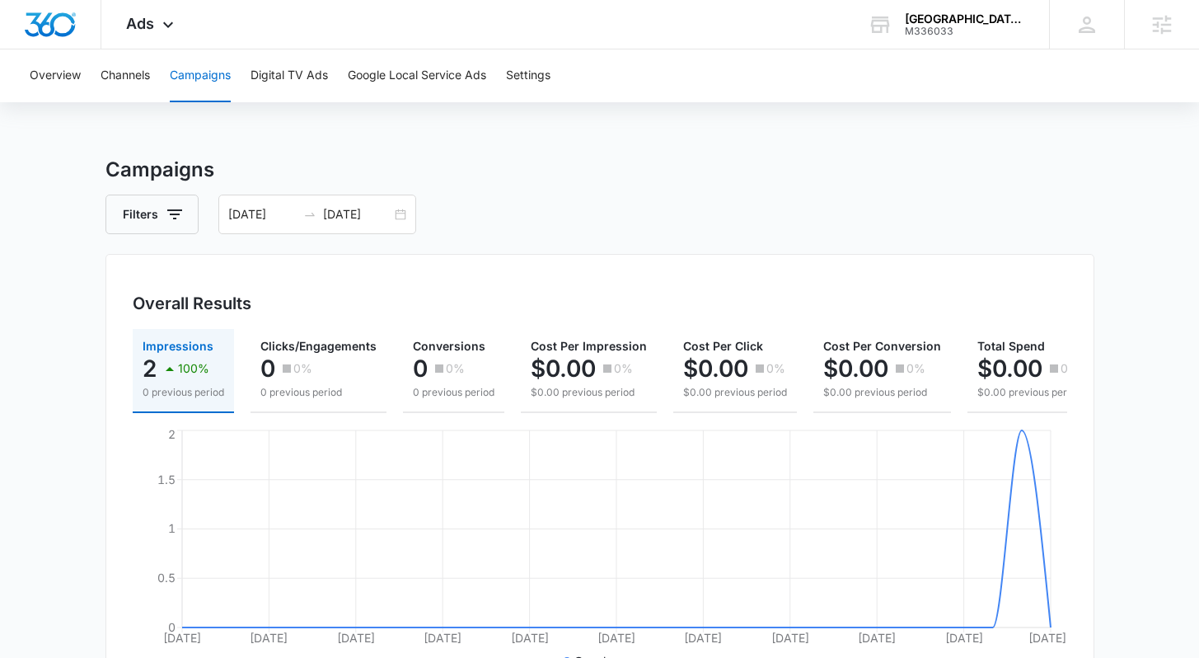
click at [571, 172] on h3 "Campaigns" at bounding box center [599, 170] width 989 height 30
click at [389, 67] on button "Google Local Service Ads" at bounding box center [417, 75] width 138 height 53
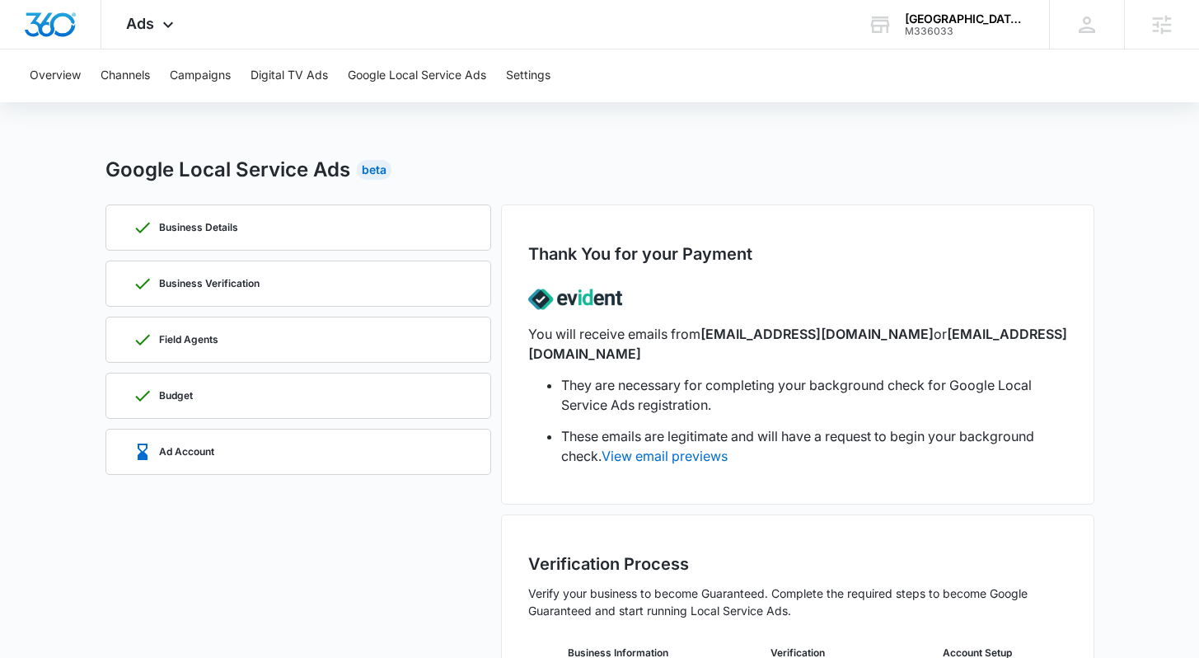
click at [580, 162] on div "Google Local Service Ads Beta" at bounding box center [599, 170] width 989 height 30
click at [455, 129] on div "Overview Channels Campaigns Digital TV Ads Google Local Service Ads Settings Go…" at bounding box center [599, 431] width 1199 height 765
click at [532, 123] on div "Overview Channels Campaigns Digital TV Ads Google Local Service Ads Settings Go…" at bounding box center [599, 431] width 1199 height 765
click at [59, 20] on img "Dashboard" at bounding box center [50, 24] width 53 height 25
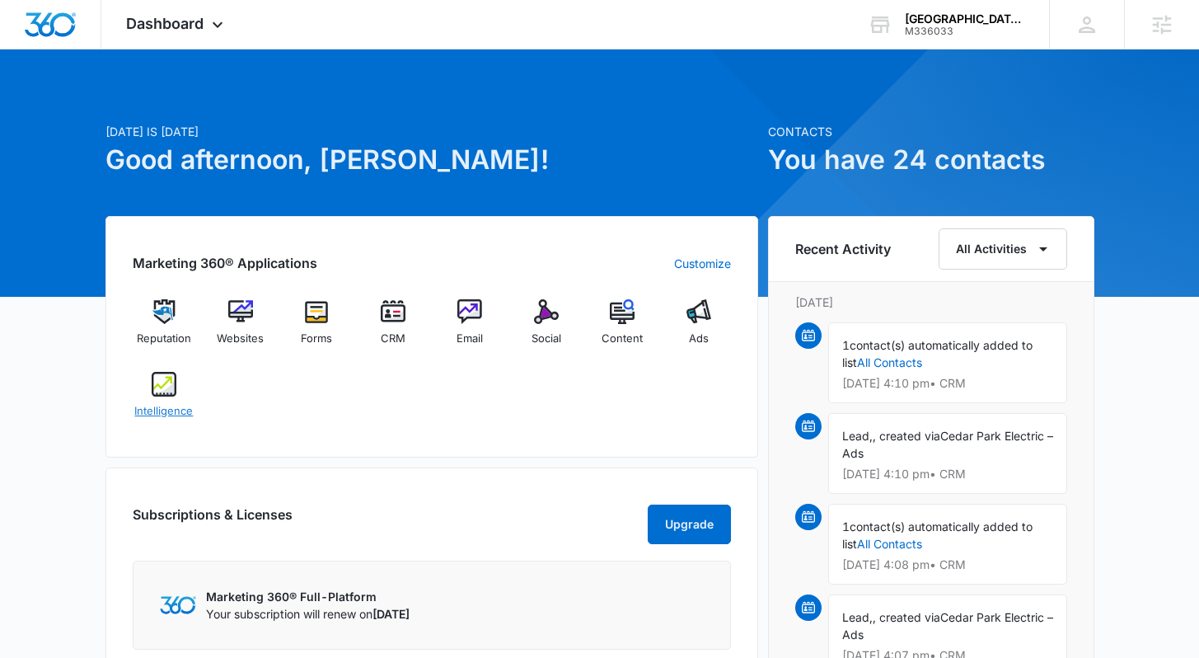
click at [166, 409] on span "Intelligence" at bounding box center [163, 411] width 59 height 16
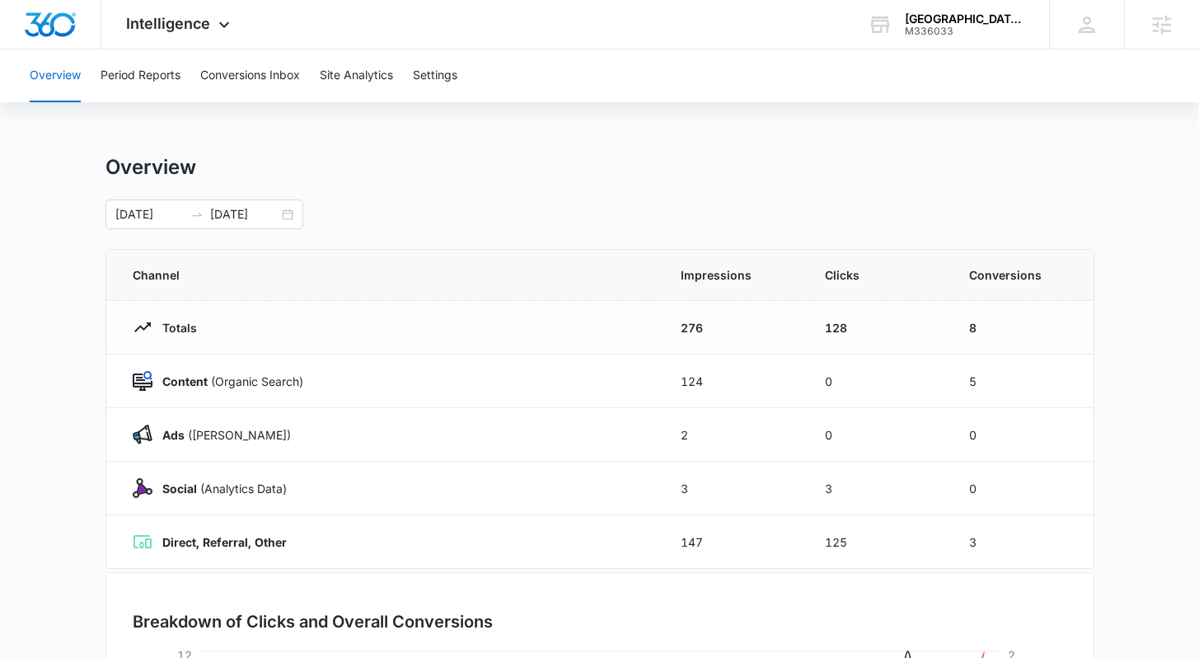
click at [1149, 396] on main "Overview [DATE] [DATE] Channel Impressions Clicks Conversions Totals 276 128 8 …" at bounding box center [599, 587] width 1199 height 865
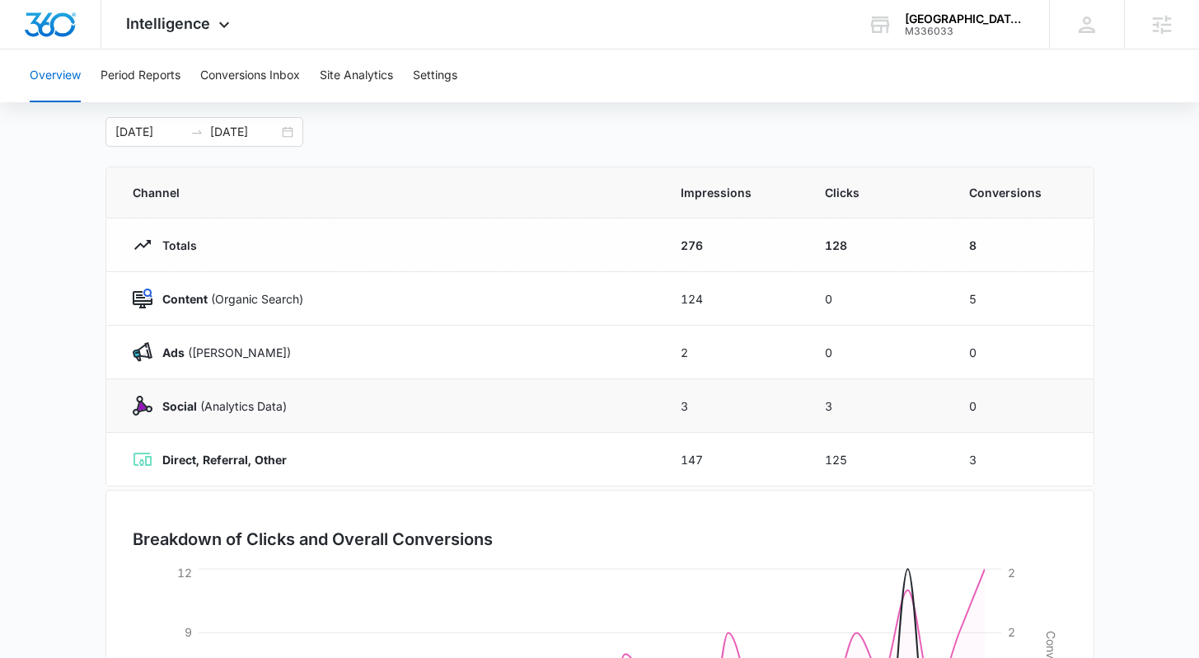
scroll to position [91, 0]
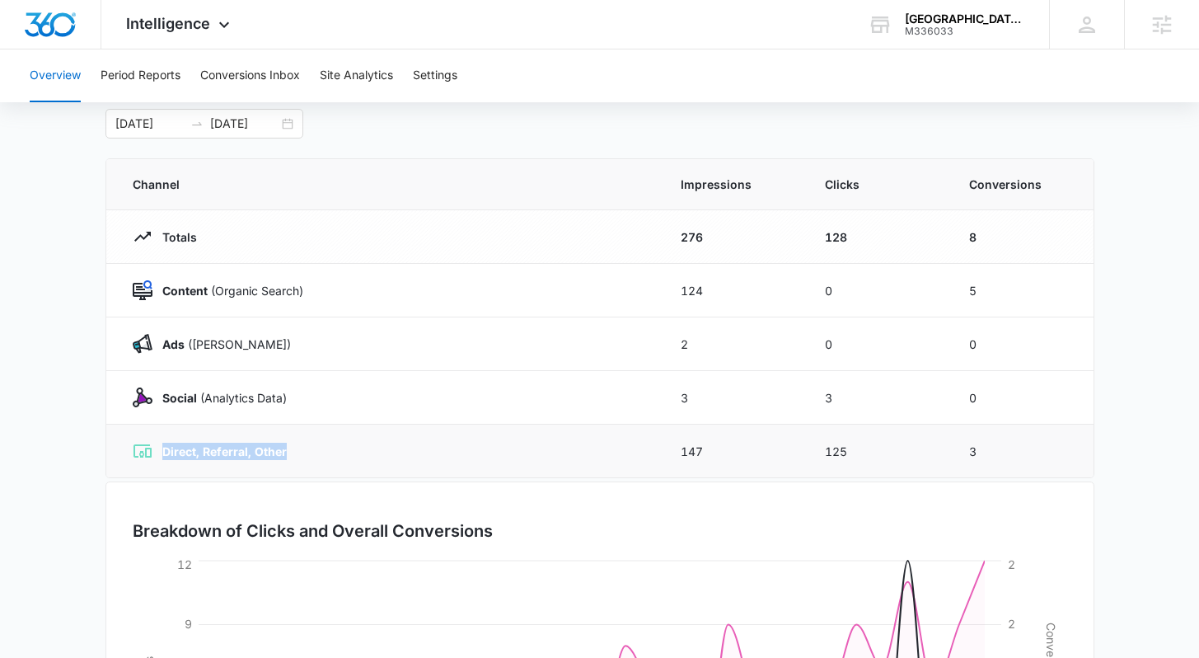
drag, startPoint x: 321, startPoint y: 454, endPoint x: 152, endPoint y: 455, distance: 168.9
click at [152, 455] on div "Direct, Referral, Other" at bounding box center [387, 451] width 508 height 20
click at [324, 455] on div "Direct, Referral, Other" at bounding box center [387, 451] width 508 height 20
click at [1164, 390] on main "Overview [DATE] [DATE] Channel Impressions Clicks Conversions Totals 276 128 8 …" at bounding box center [599, 496] width 1199 height 865
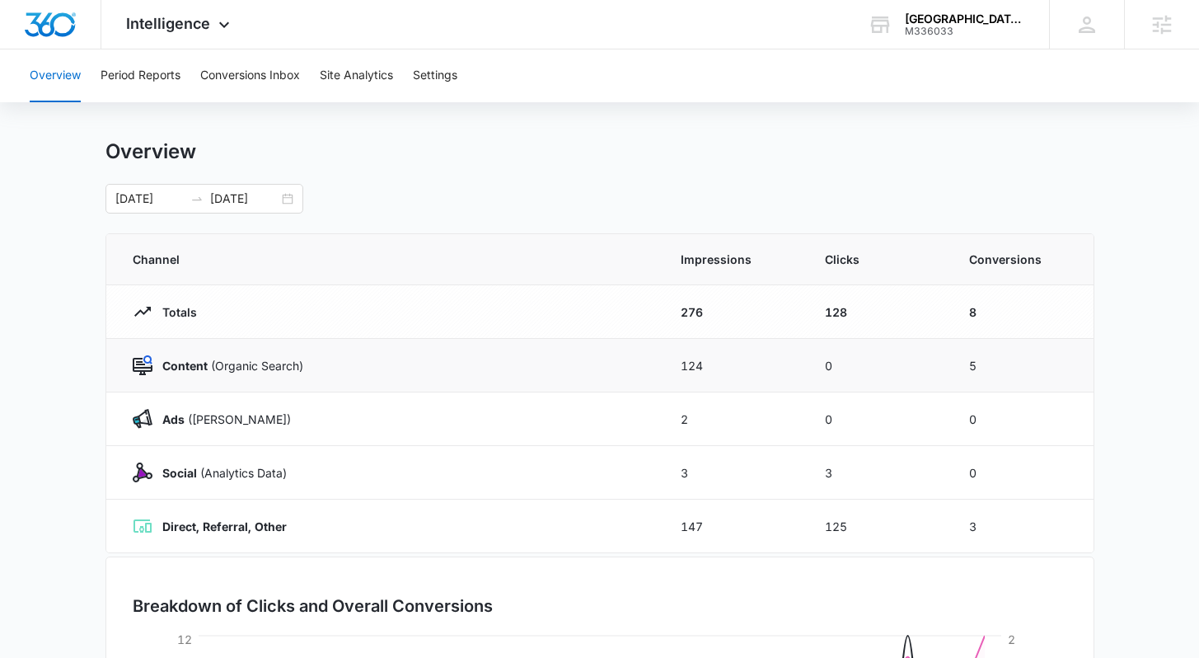
scroll to position [16, 0]
click at [1138, 351] on main "Overview [DATE] [DATE] Channel Impressions Clicks Conversions Totals 276 128 8 …" at bounding box center [599, 571] width 1199 height 865
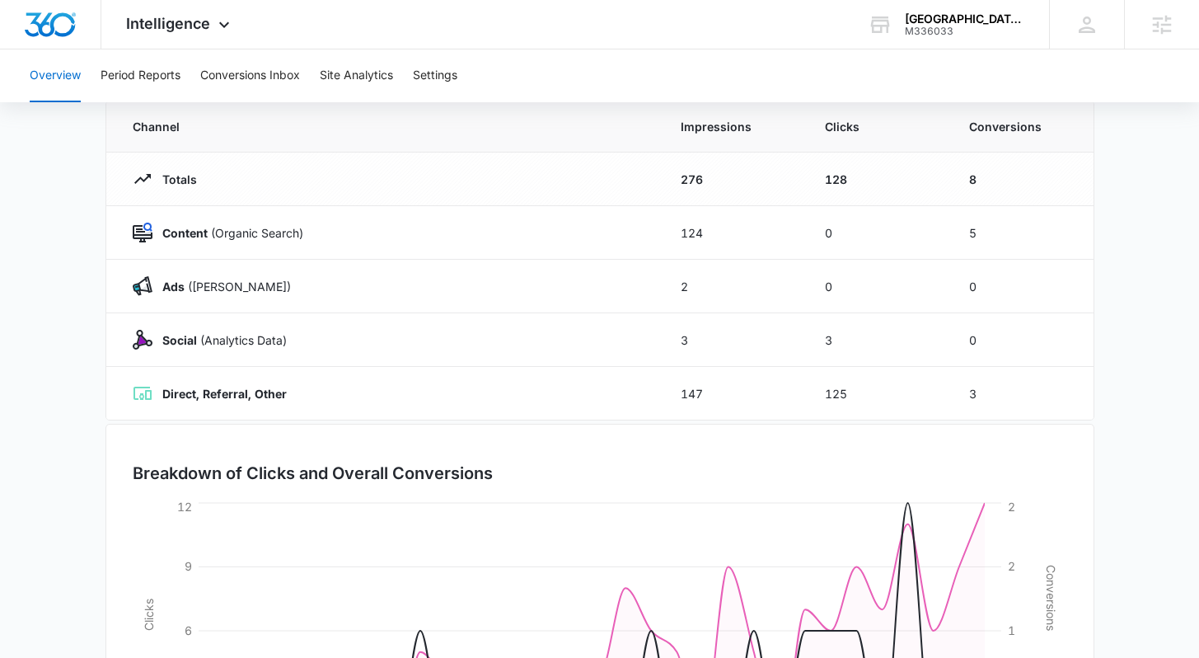
scroll to position [0, 0]
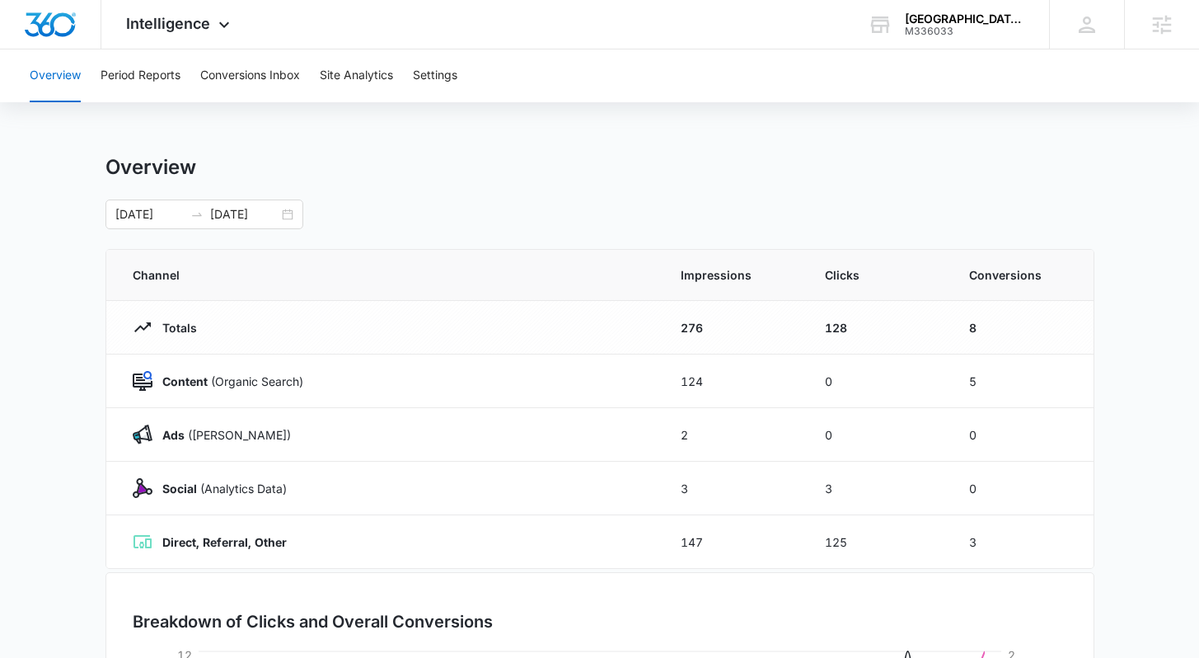
click at [596, 167] on div "Overview" at bounding box center [599, 167] width 989 height 25
click at [149, 75] on button "Period Reports" at bounding box center [141, 75] width 80 height 53
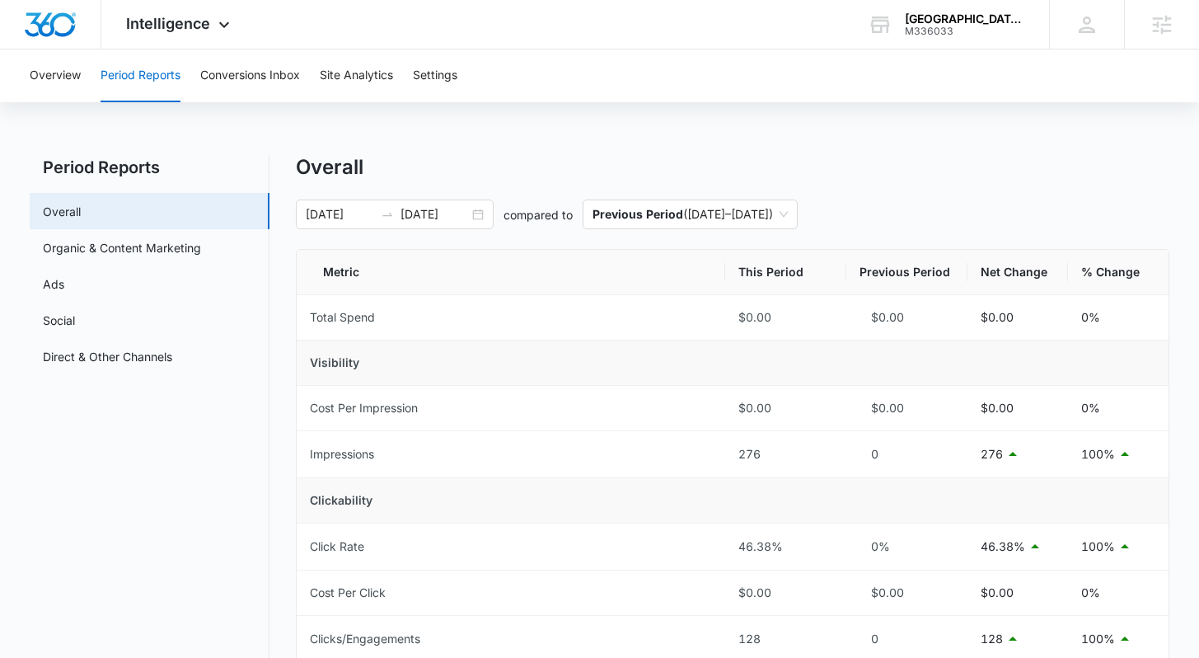
click at [712, 159] on div "Overall" at bounding box center [732, 167] width 873 height 25
click at [339, 73] on button "Site Analytics" at bounding box center [356, 75] width 73 height 53
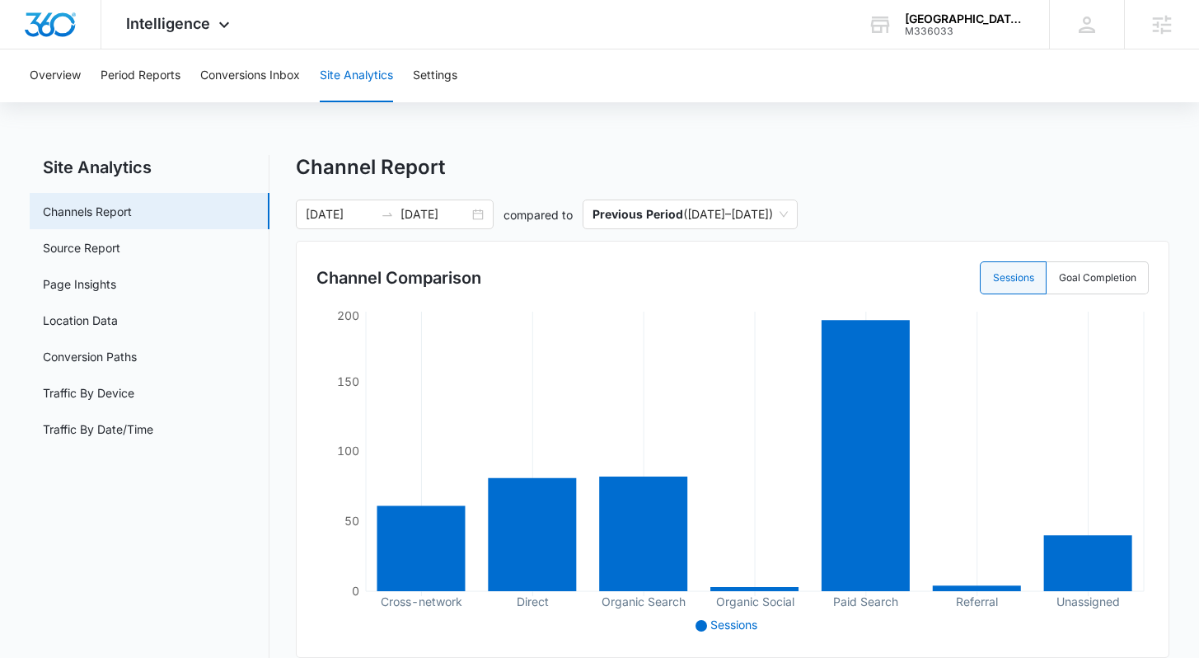
click at [281, 300] on div "Site Analytics Channels Report Source Report Page Insights Location Data Conver…" at bounding box center [599, 651] width 1139 height 993
click at [114, 287] on link "Page Insights" at bounding box center [79, 283] width 73 height 17
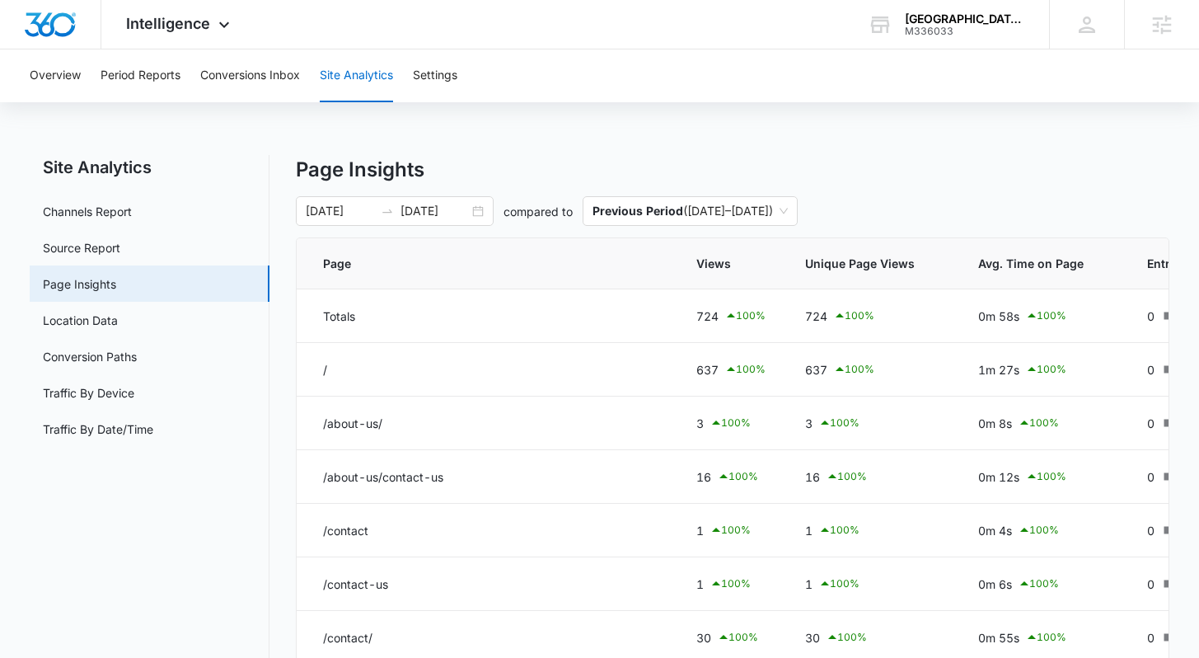
click at [289, 358] on div "Site Analytics Channels Report Source Report Page Insights Location Data Conver…" at bounding box center [599, 552] width 1139 height 794
click at [537, 152] on div "Overview Period Reports Conversions Inbox Site Analytics Settings Site Analytic…" at bounding box center [599, 509] width 1199 height 920
